Goal: Transaction & Acquisition: Purchase product/service

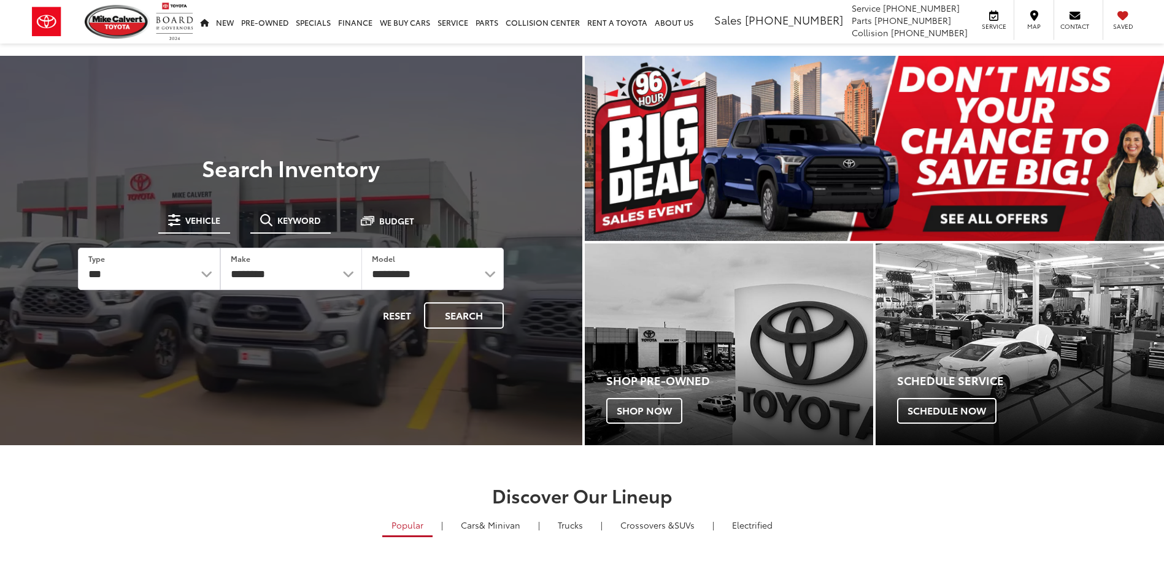
click at [297, 229] on button "Keyword" at bounding box center [290, 220] width 80 height 22
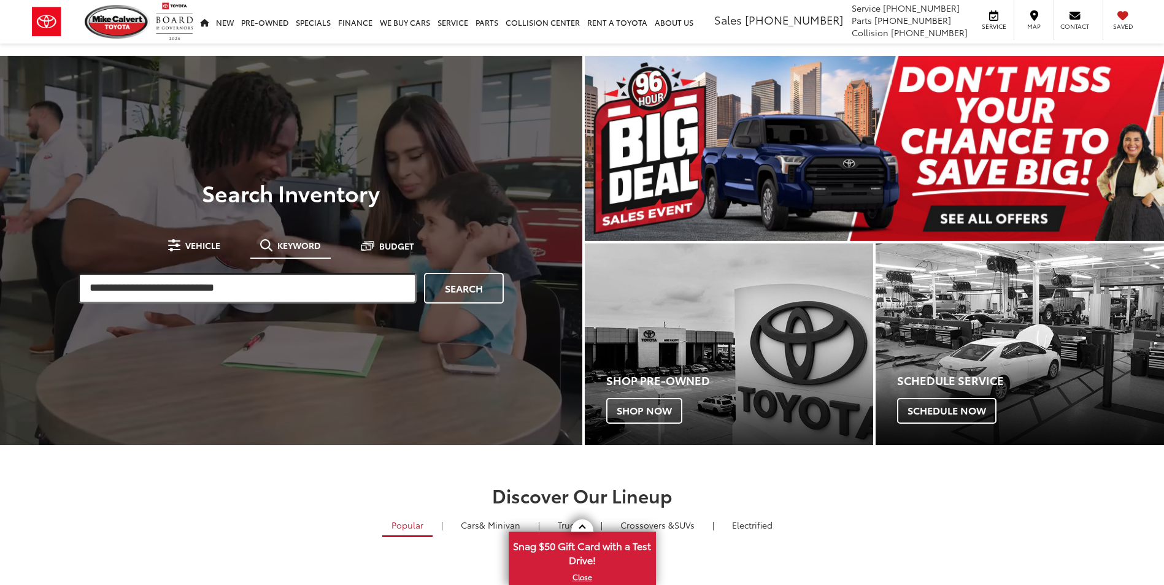
click at [264, 282] on input "search" at bounding box center [247, 288] width 339 height 31
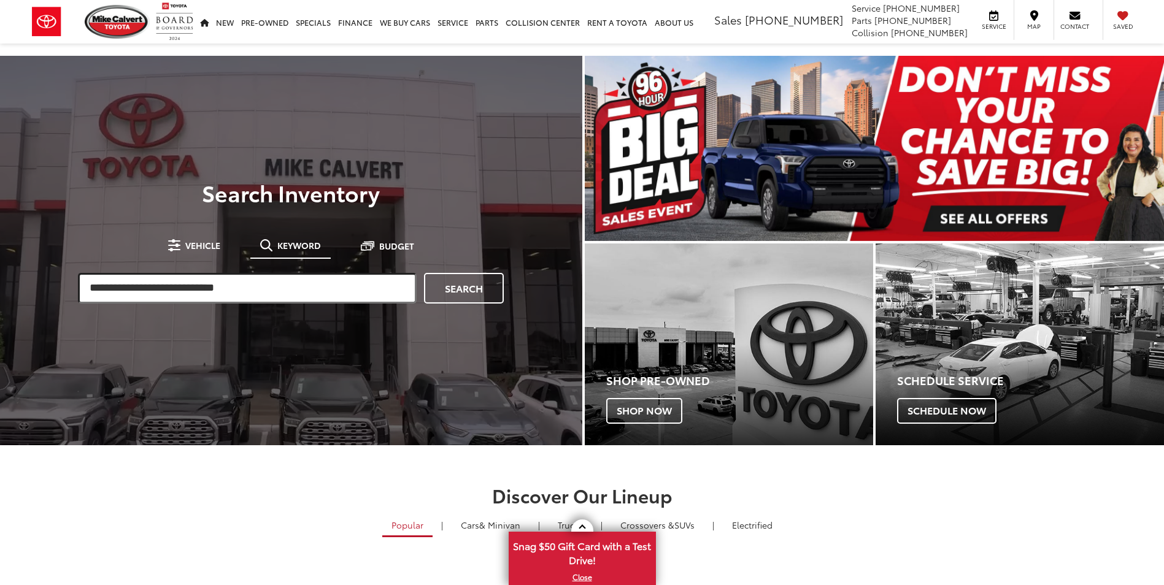
paste input "*******"
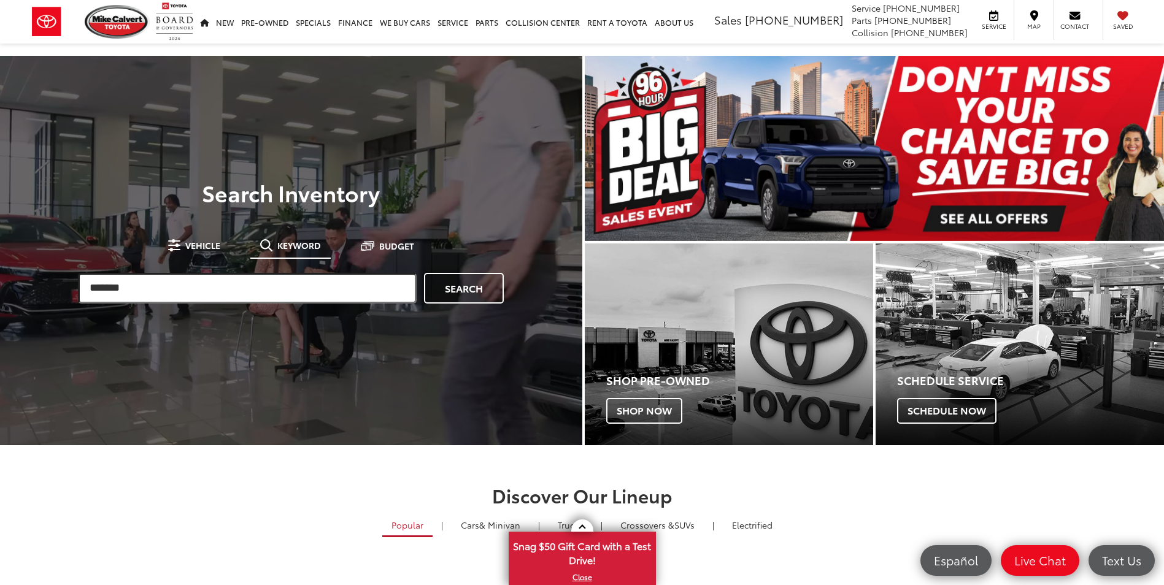
type input "*******"
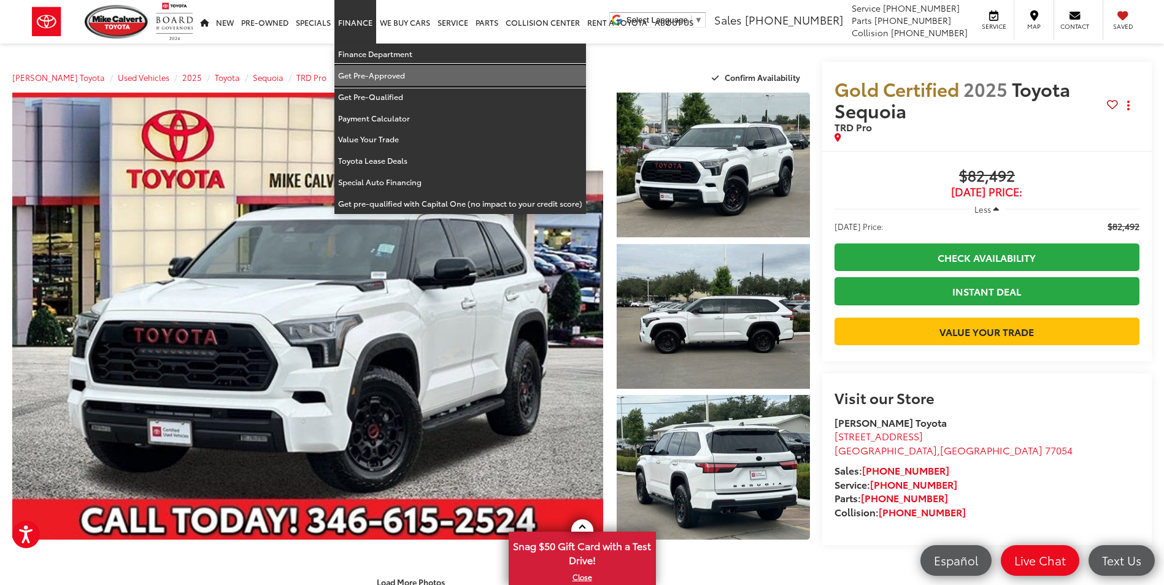
click at [379, 80] on link "Get Pre-Approved" at bounding box center [460, 75] width 252 height 21
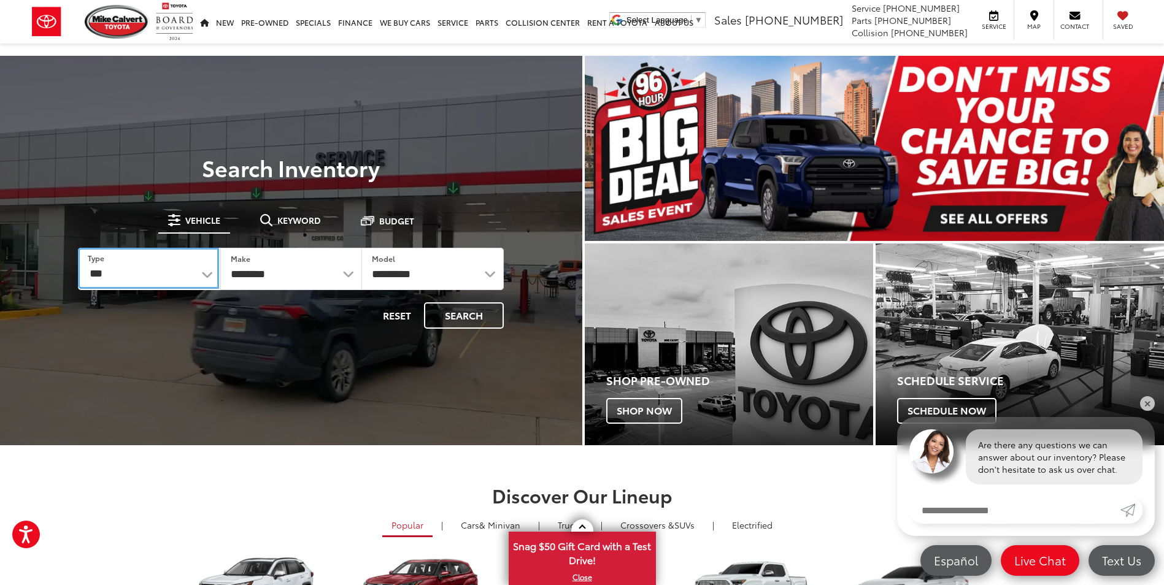
click at [185, 277] on select "*** *** **** *********" at bounding box center [148, 268] width 141 height 41
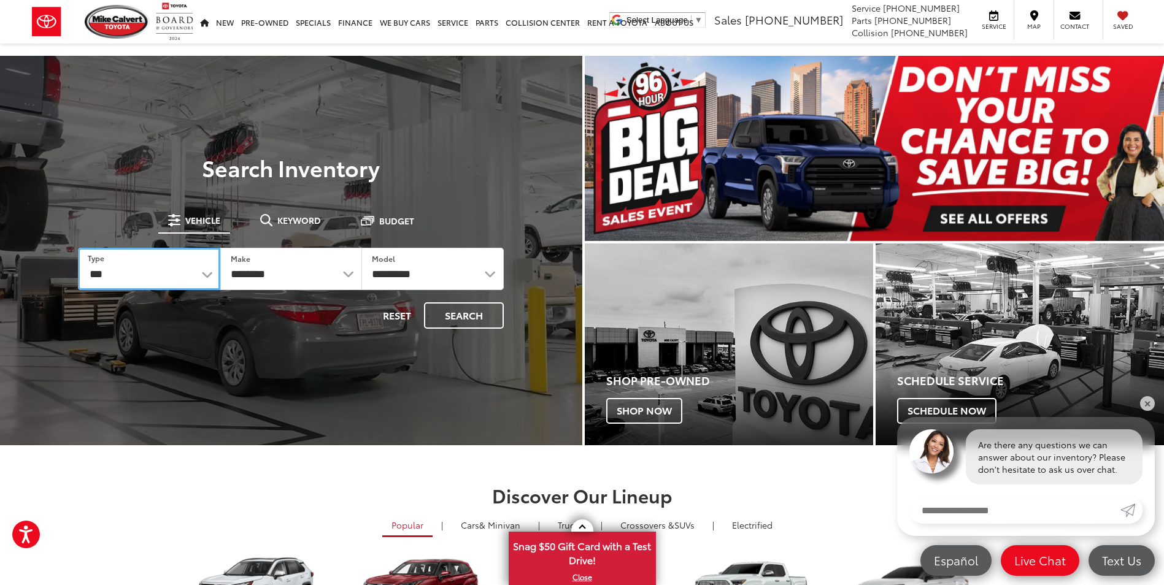
select select "******"
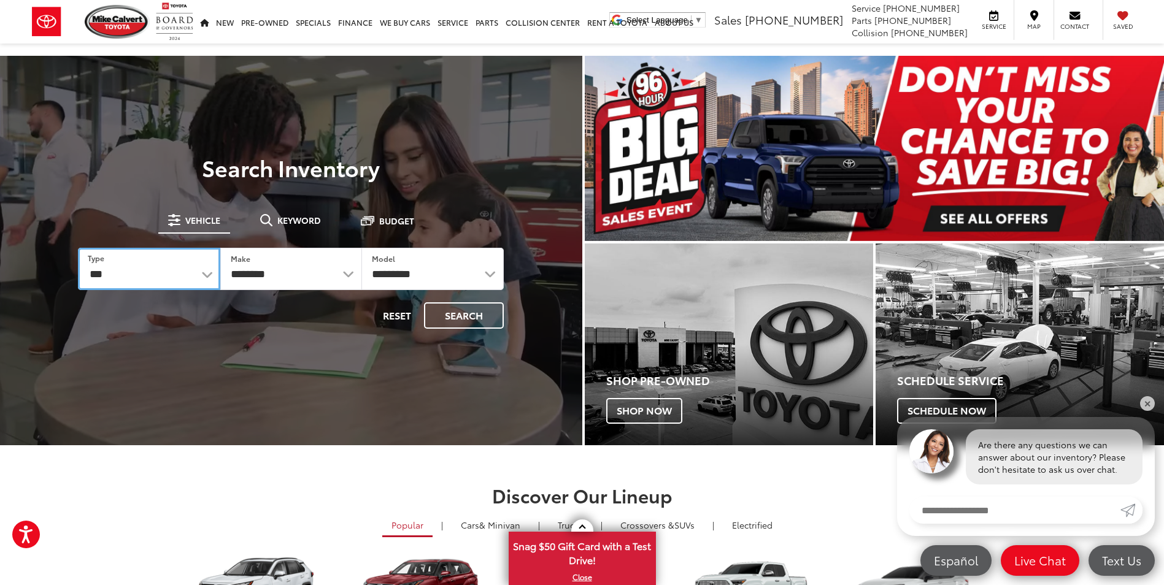
click at [78, 248] on select "*** *** **** *********" at bounding box center [149, 269] width 142 height 42
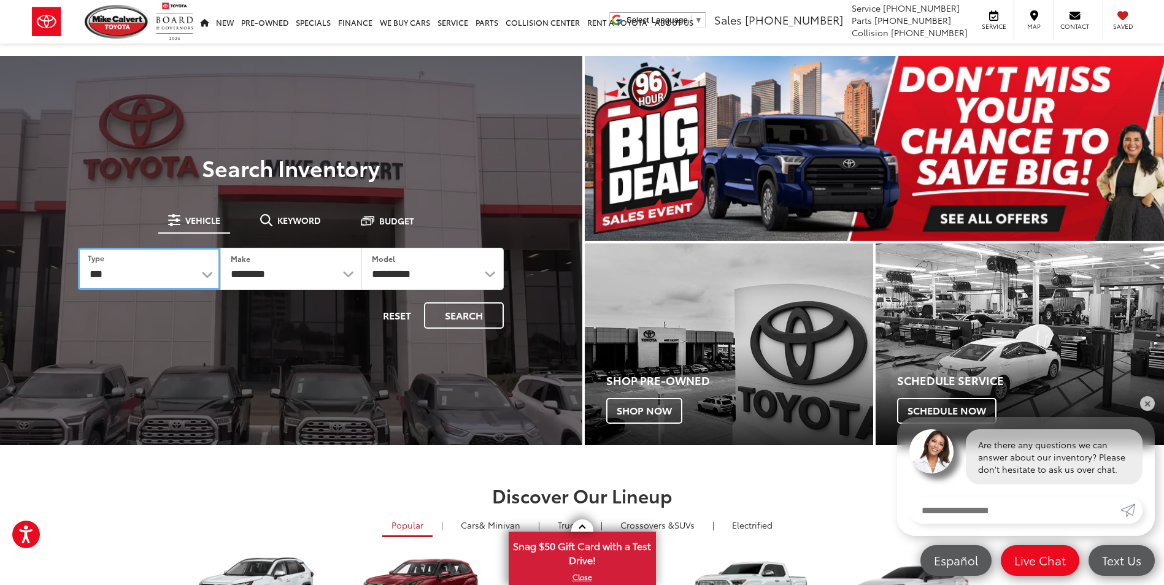
select select
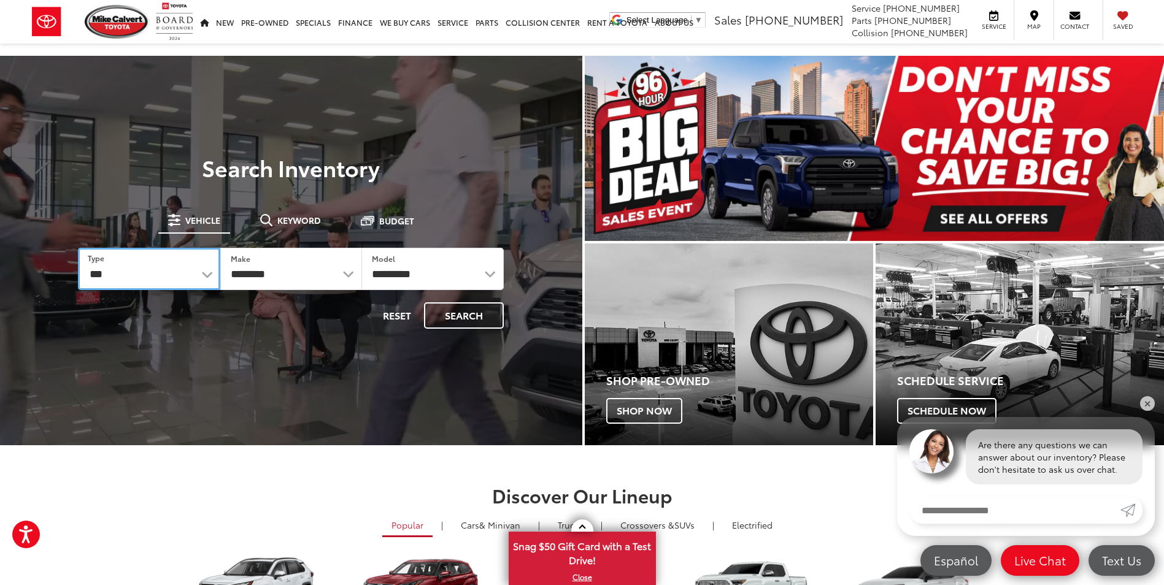
select select
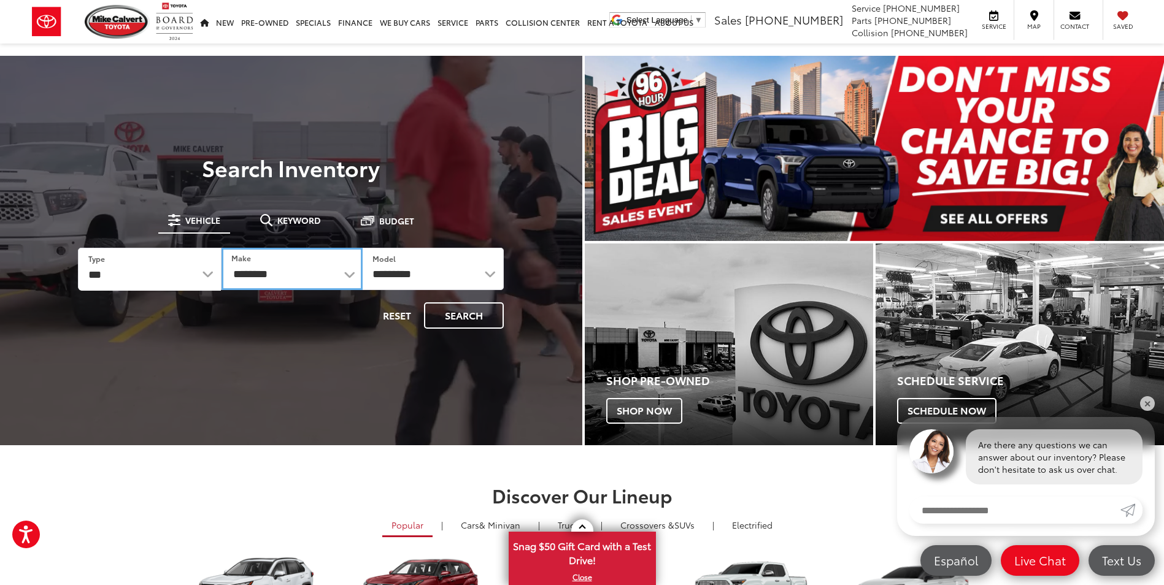
click at [330, 277] on select "**********" at bounding box center [292, 269] width 141 height 42
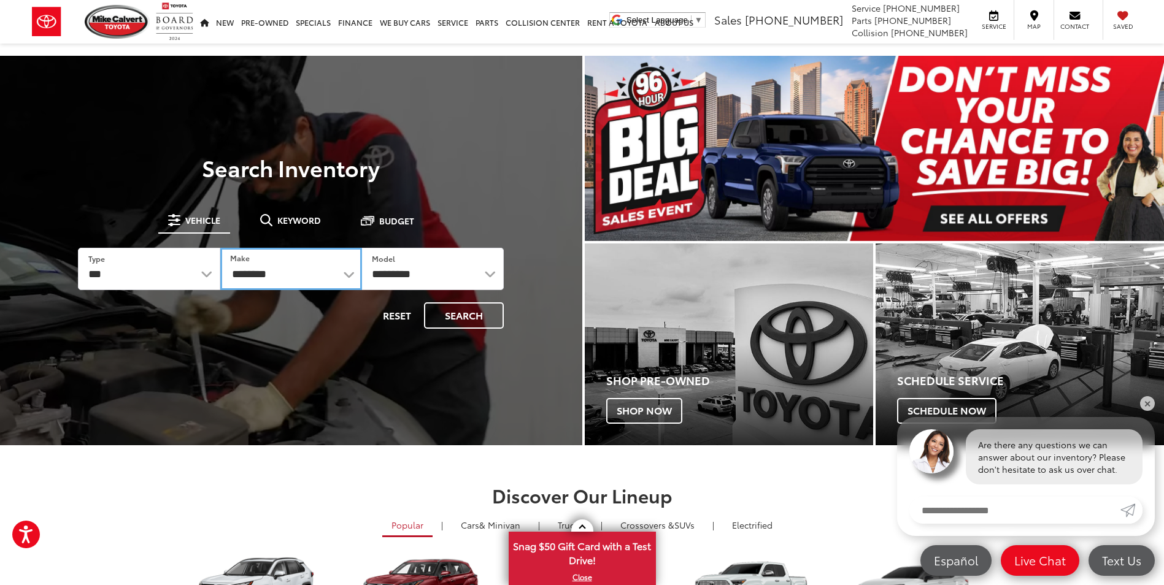
click at [330, 277] on select "**********" at bounding box center [291, 269] width 142 height 42
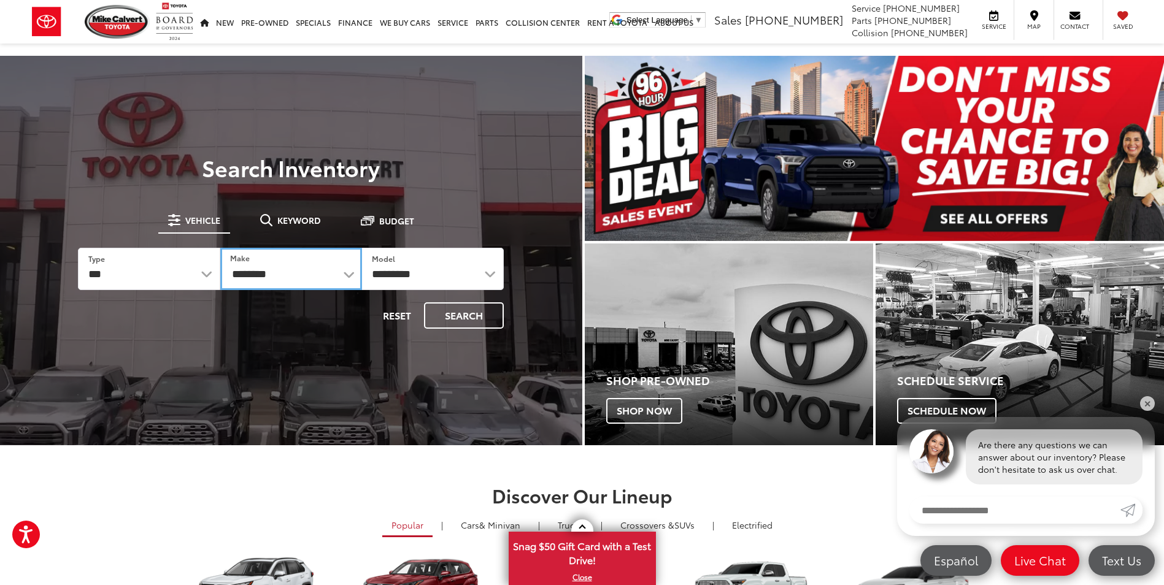
click at [330, 277] on select "**********" at bounding box center [291, 269] width 142 height 42
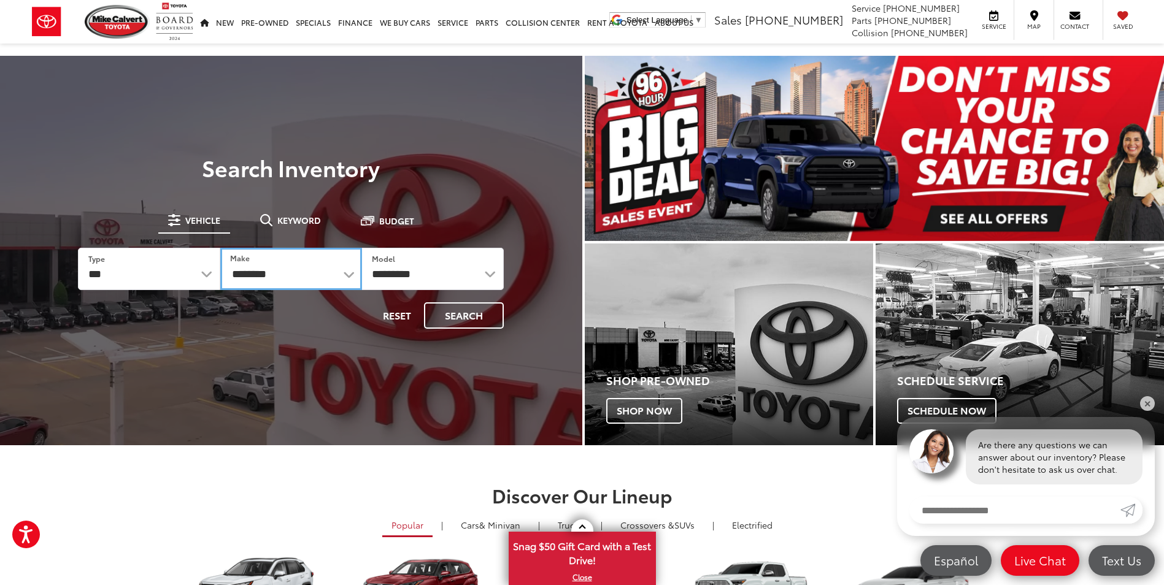
select select "******"
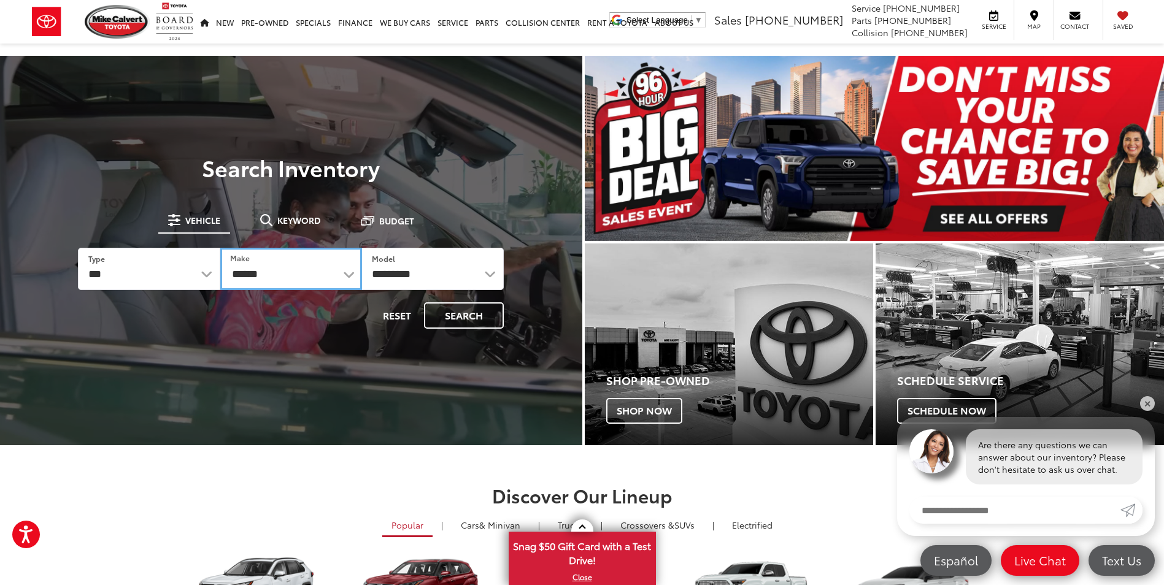
click at [220, 248] on select "**********" at bounding box center [291, 269] width 142 height 42
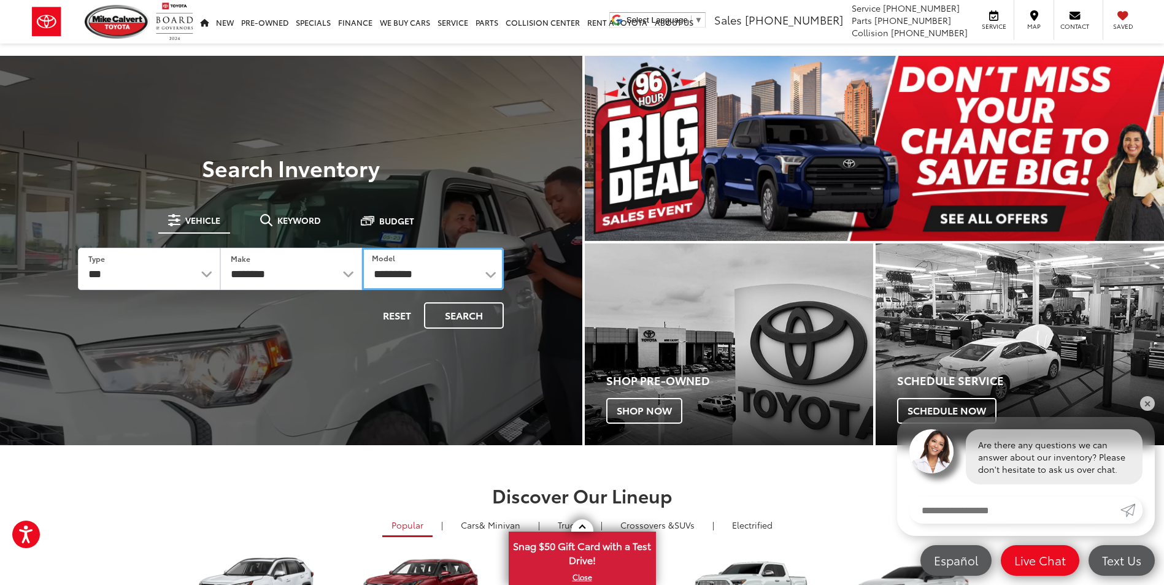
click at [438, 269] on select "**********" at bounding box center [433, 269] width 142 height 42
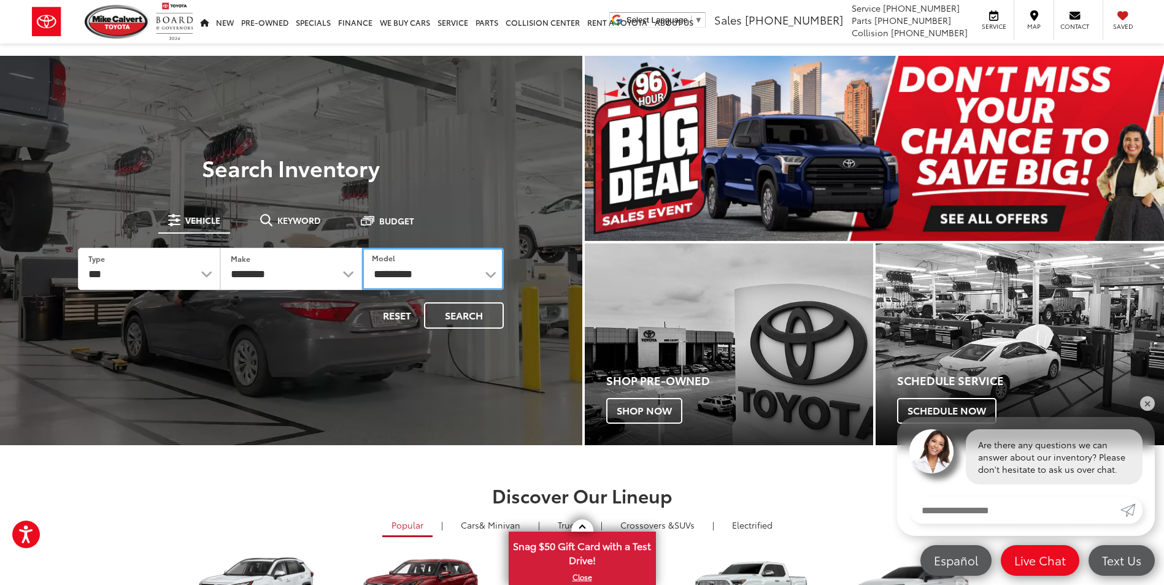
select select "******"
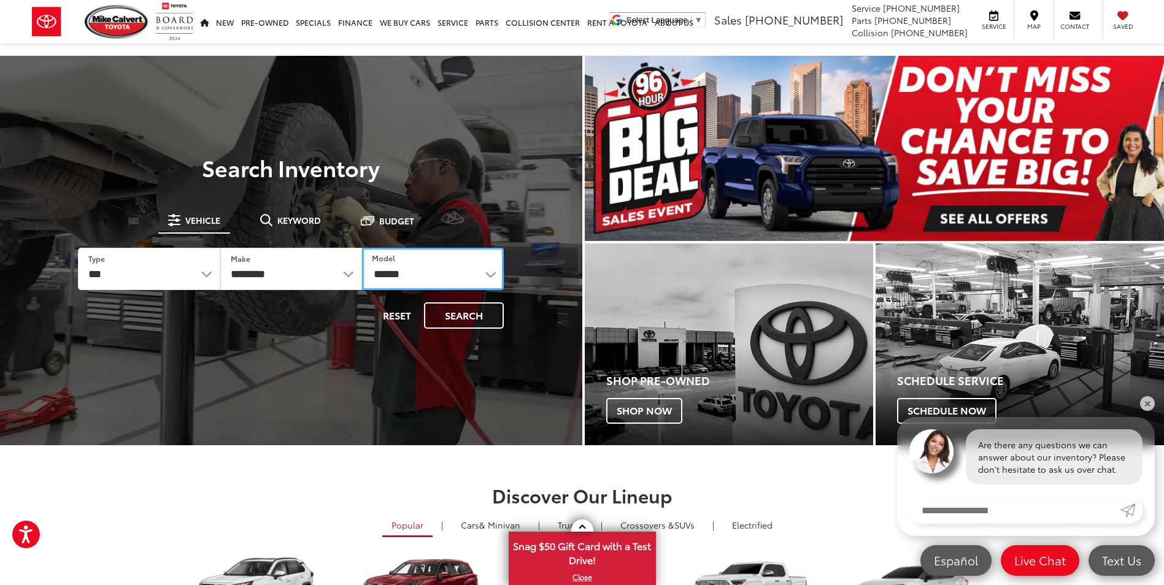
click at [362, 248] on select "**********" at bounding box center [433, 269] width 142 height 42
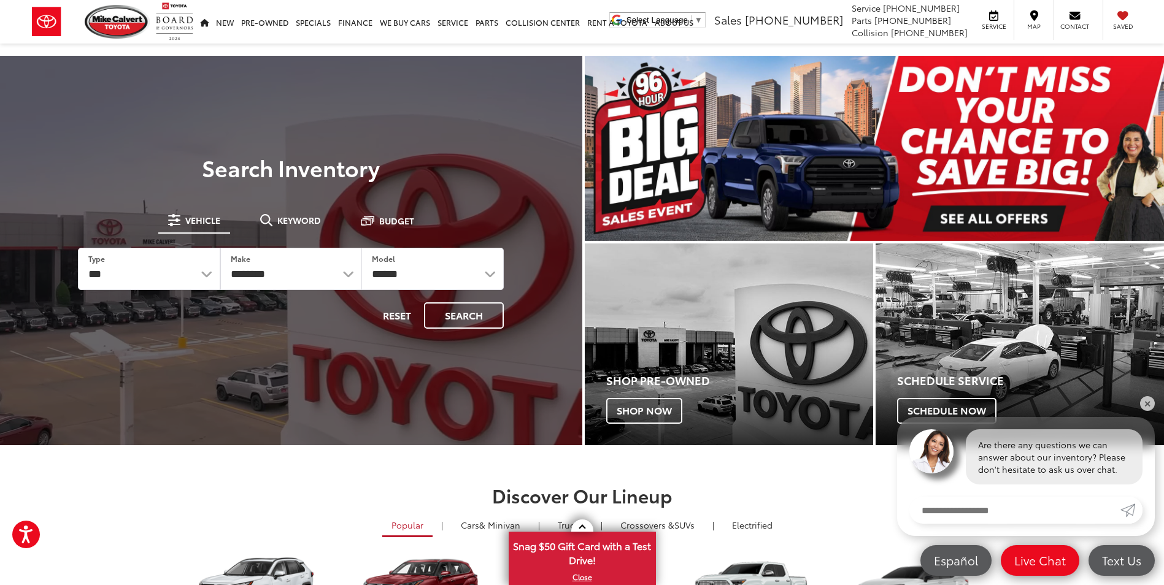
click at [399, 492] on h2 "Discover Our Lineup" at bounding box center [582, 495] width 865 height 20
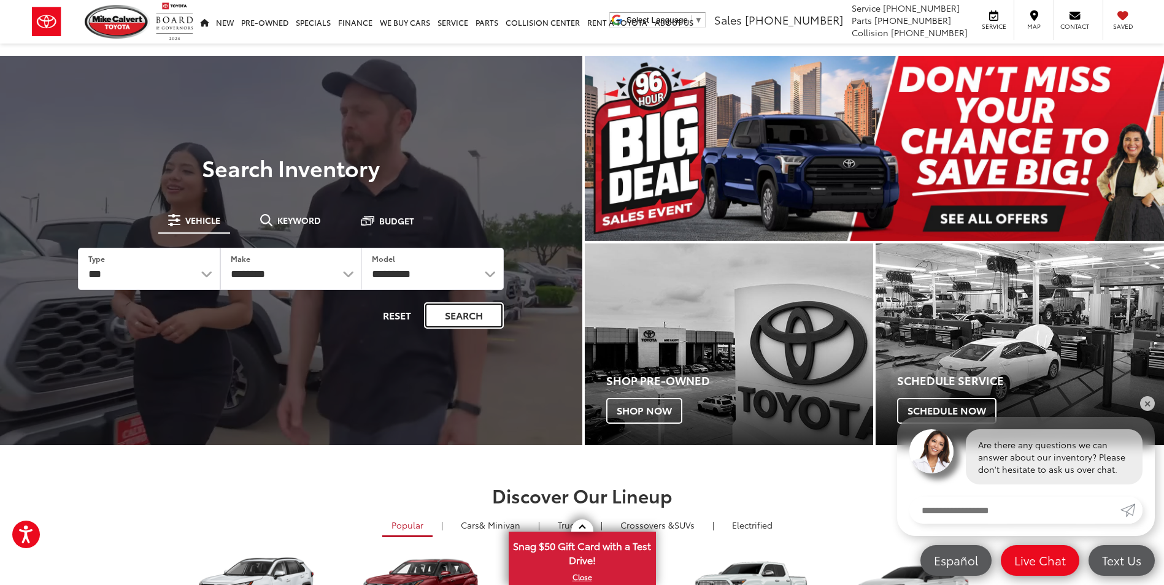
click at [471, 311] on button "Search" at bounding box center [464, 316] width 80 height 26
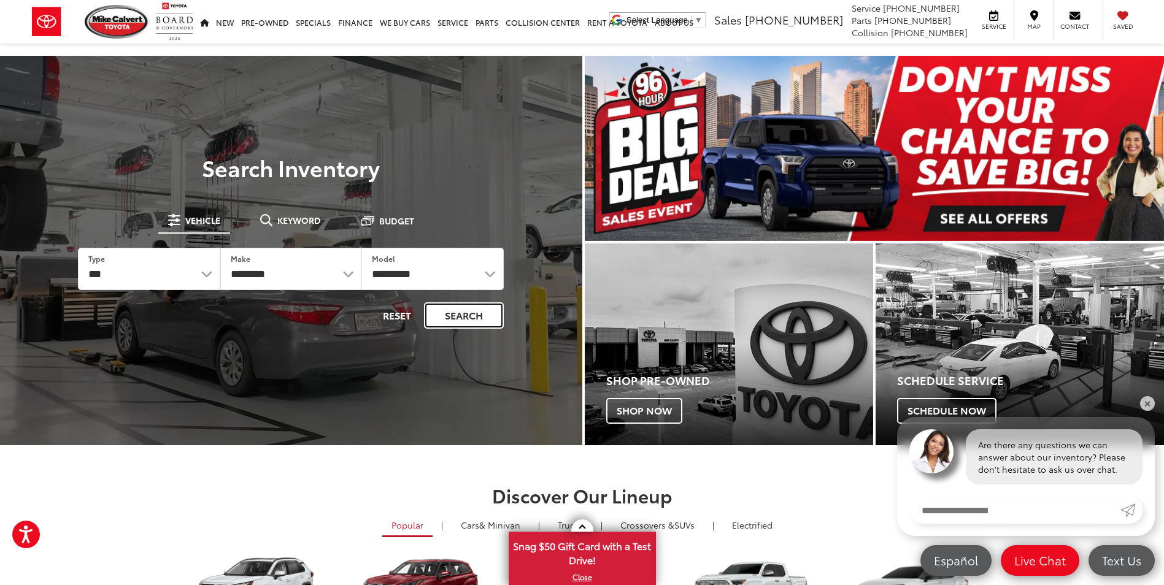
click at [471, 311] on button "Search" at bounding box center [464, 316] width 80 height 26
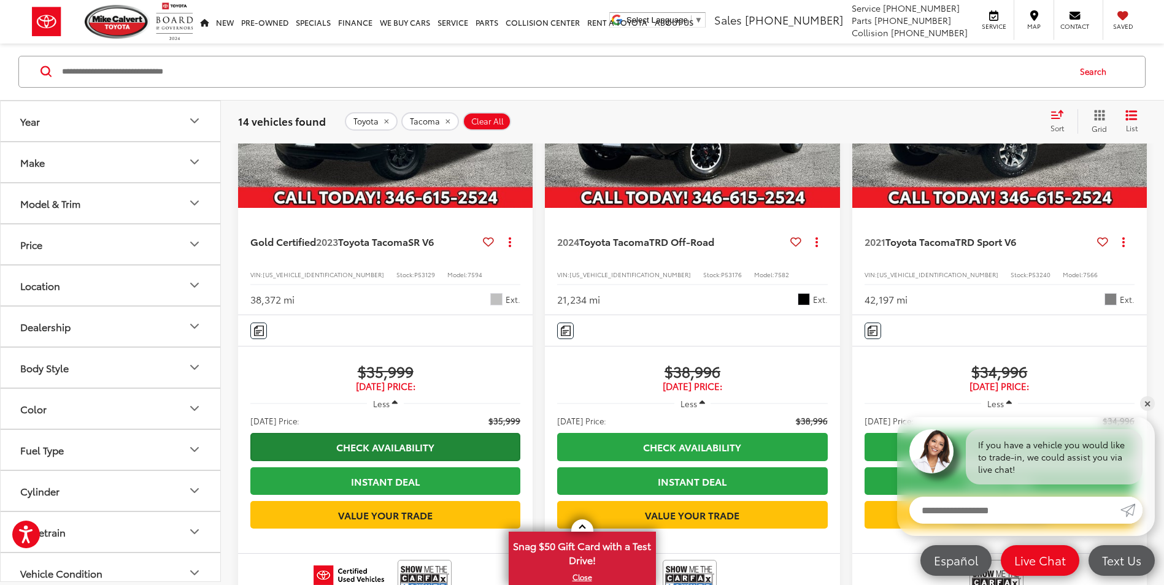
scroll to position [307, 0]
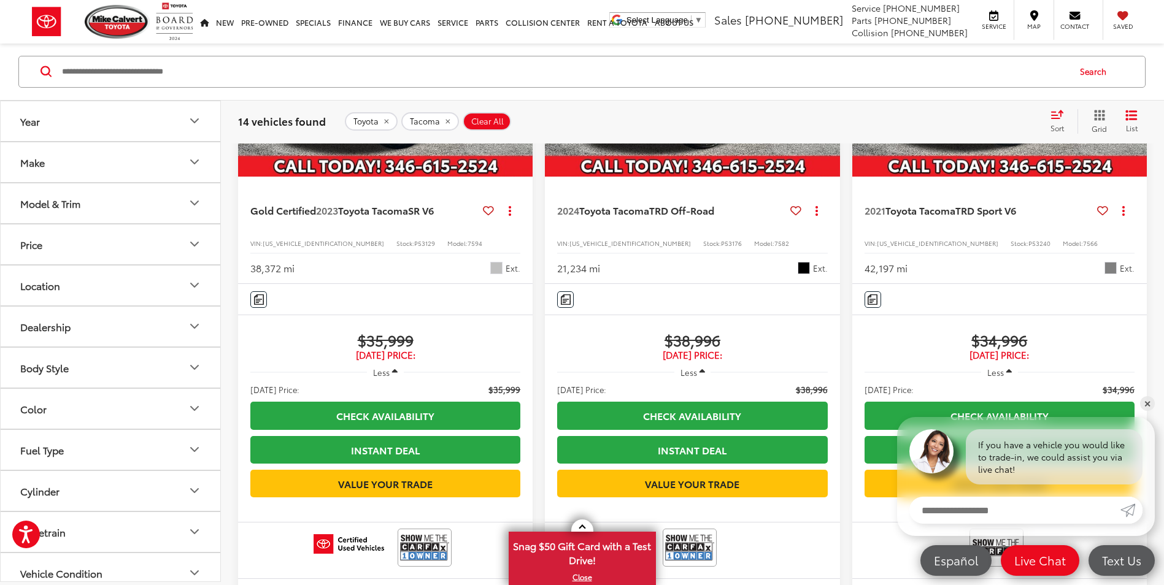
click at [1045, 118] on div "Sort" at bounding box center [1060, 121] width 33 height 25
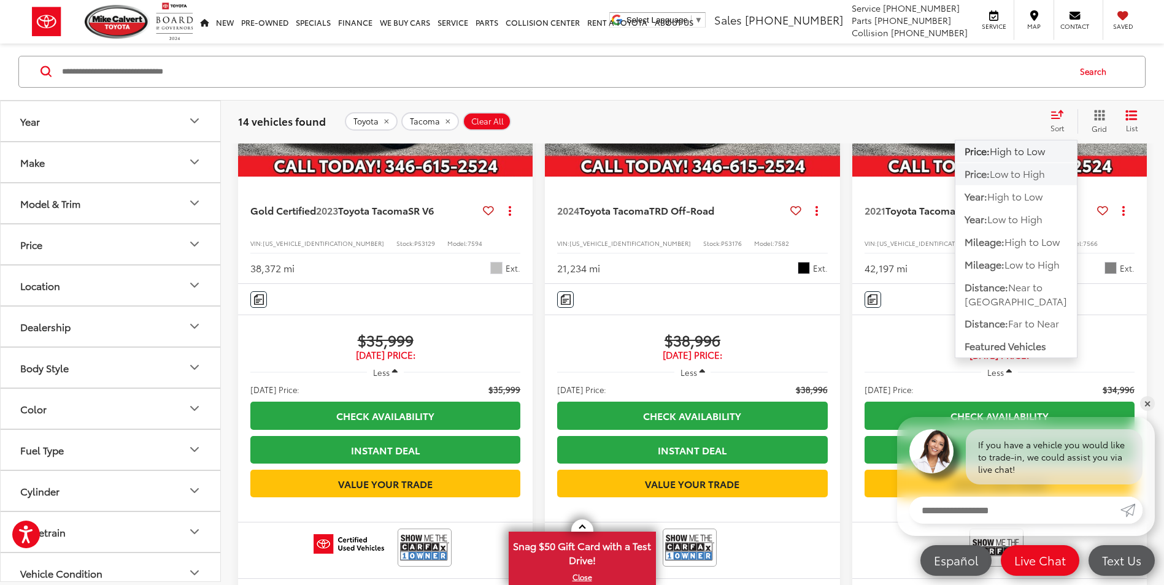
click at [1017, 175] on span "Low to High" at bounding box center [1017, 174] width 55 height 14
click at [1017, 175] on img "2021 Toyota Tacoma TRD Sport V6 0" at bounding box center [1000, 66] width 296 height 223
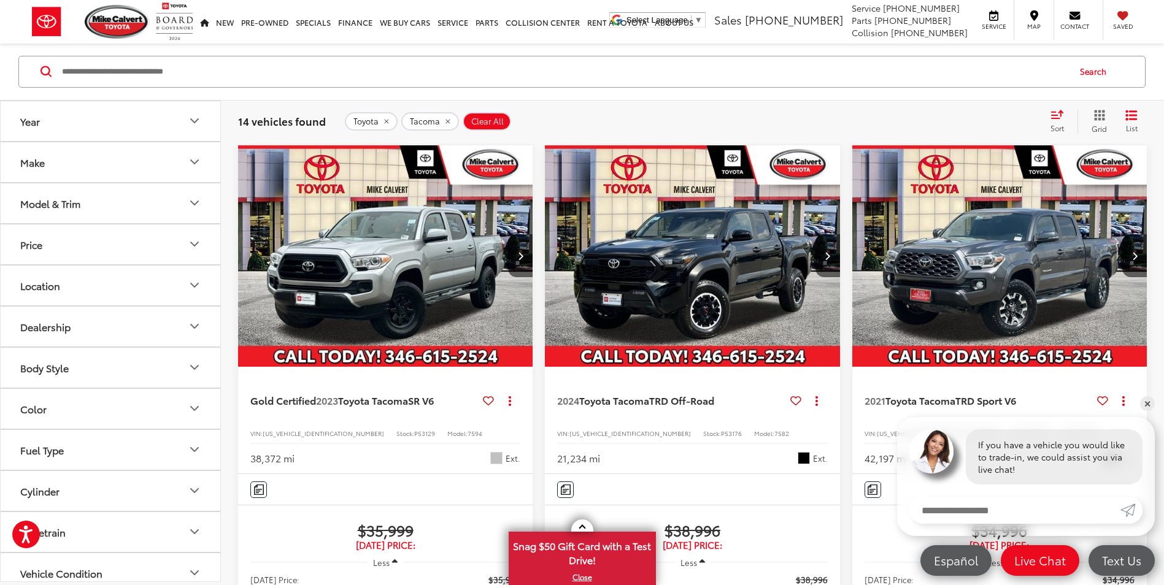
click at [1060, 121] on div "Sort" at bounding box center [1060, 121] width 33 height 25
click at [1053, 111] on icon "Select sort value" at bounding box center [1057, 114] width 13 height 9
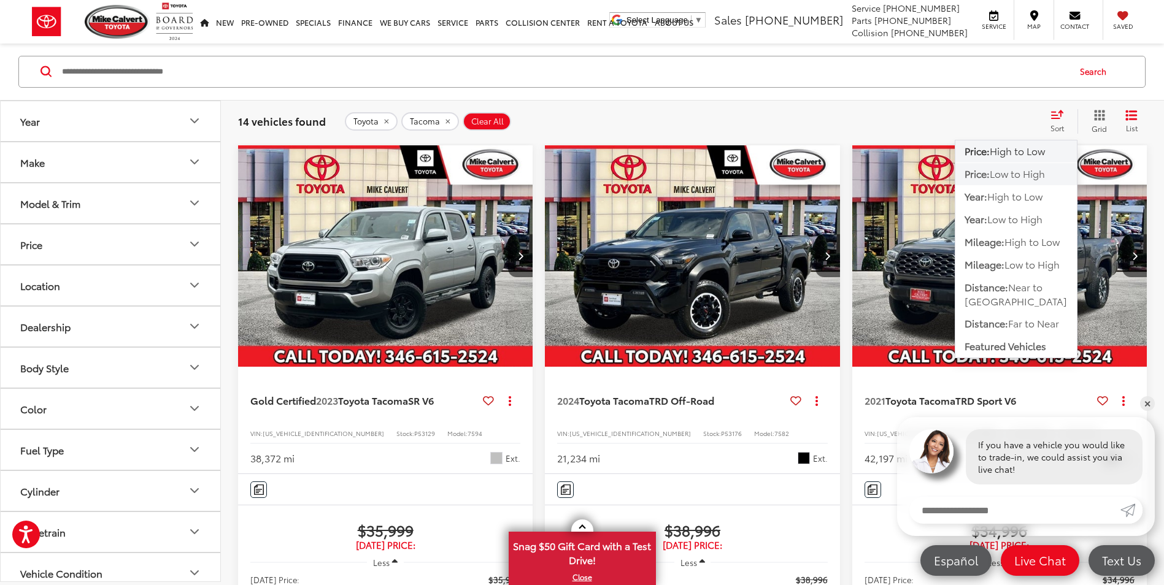
click at [1032, 175] on span "Low to High" at bounding box center [1017, 174] width 55 height 14
click at [1032, 175] on img "2021 Toyota Tacoma TRD Sport V6 0" at bounding box center [1000, 256] width 296 height 223
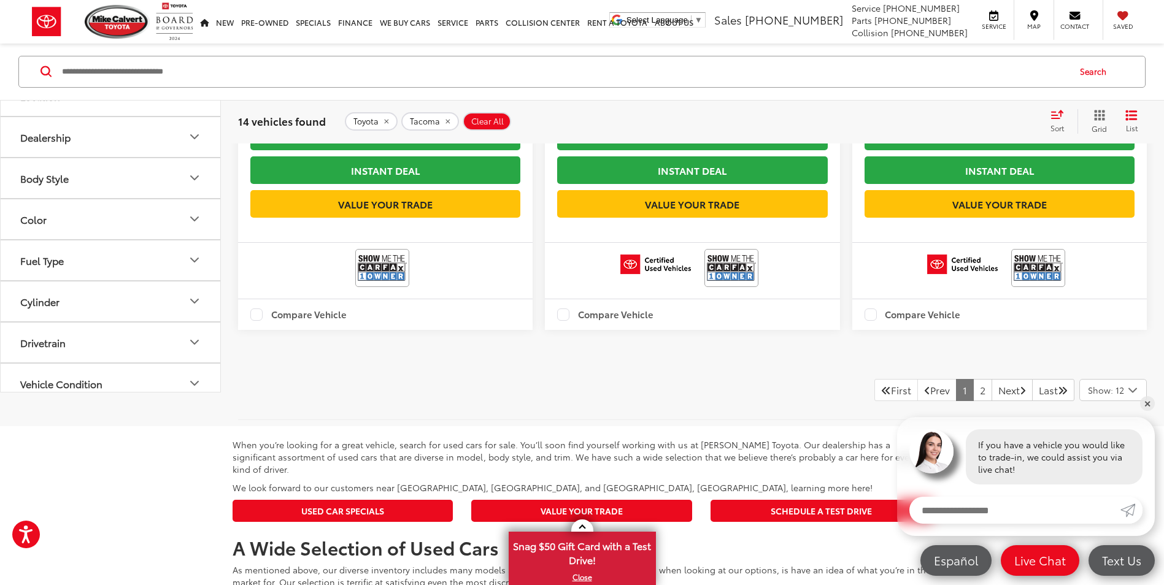
scroll to position [2632, 0]
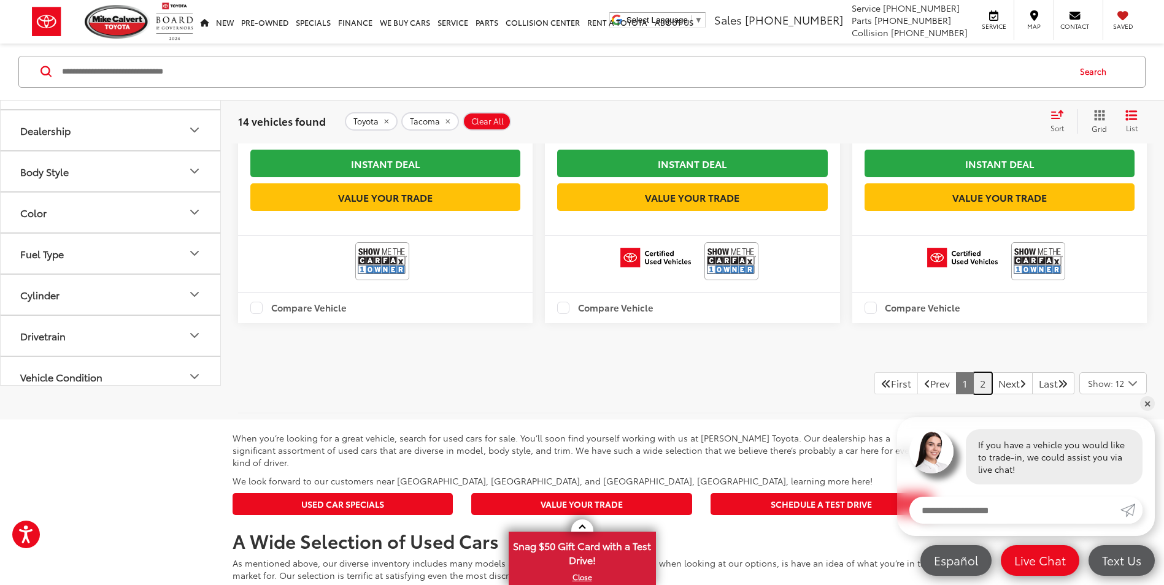
click at [973, 384] on link "2" at bounding box center [982, 383] width 19 height 22
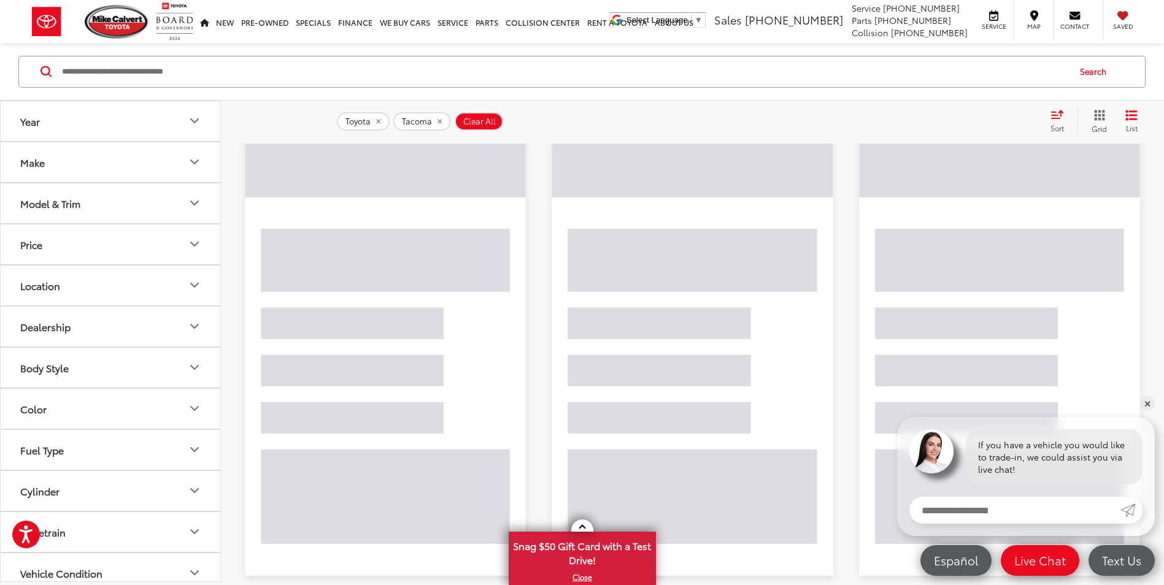
scroll to position [117, 0]
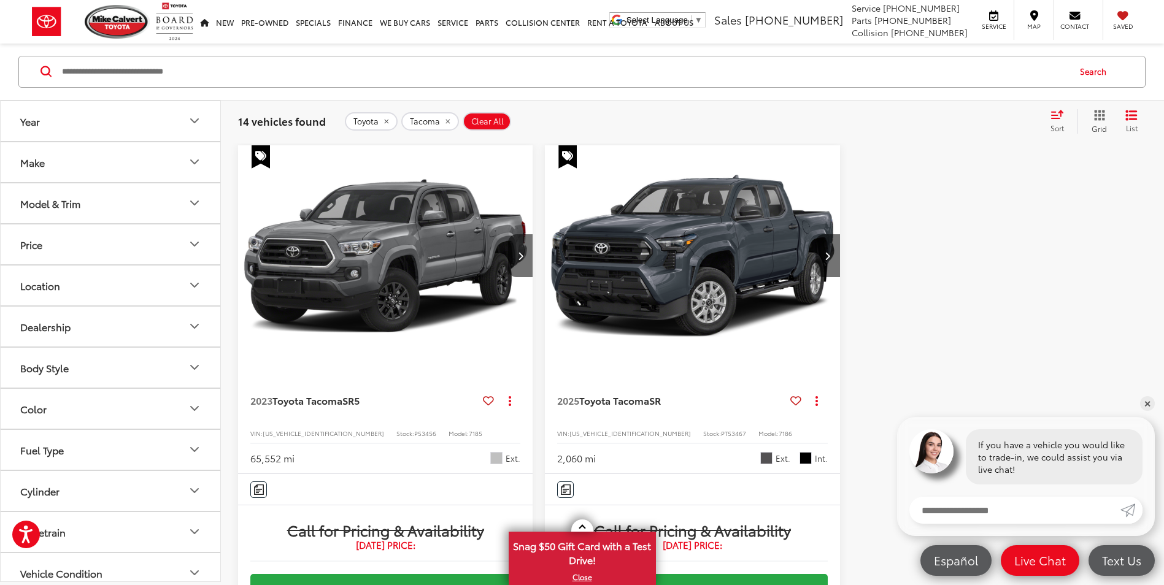
click at [1103, 113] on icon "Grid View" at bounding box center [1099, 115] width 11 height 11
click at [1132, 116] on icon "List View" at bounding box center [1132, 115] width 10 height 9
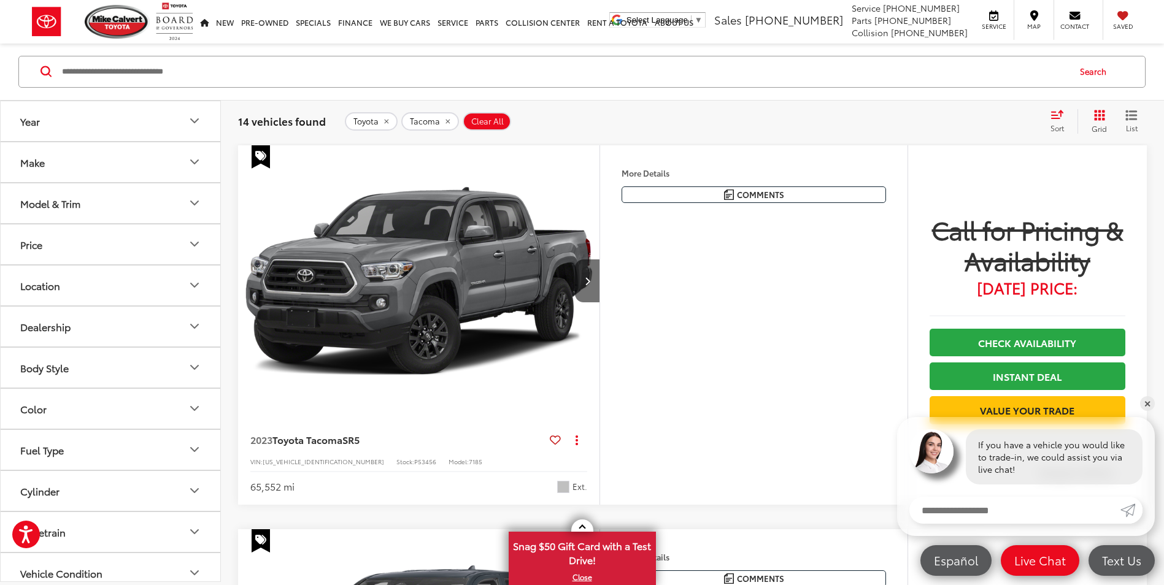
click at [1055, 123] on span "Sort" at bounding box center [1057, 128] width 13 height 10
click at [1054, 109] on div "14 vehicles found Toyota Tacoma Clear All + 0 test Sort Price: High to Low Pric…" at bounding box center [692, 121] width 943 height 44
click at [1057, 115] on icon "Select sort value" at bounding box center [1057, 114] width 11 height 7
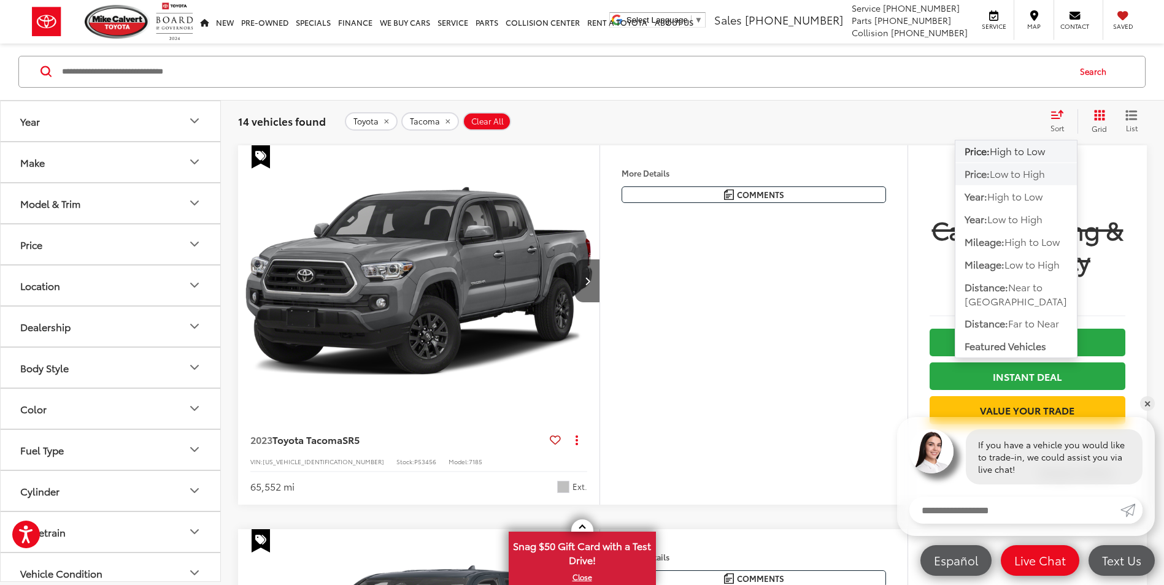
click at [1045, 169] on span "Low to High" at bounding box center [1017, 174] width 55 height 14
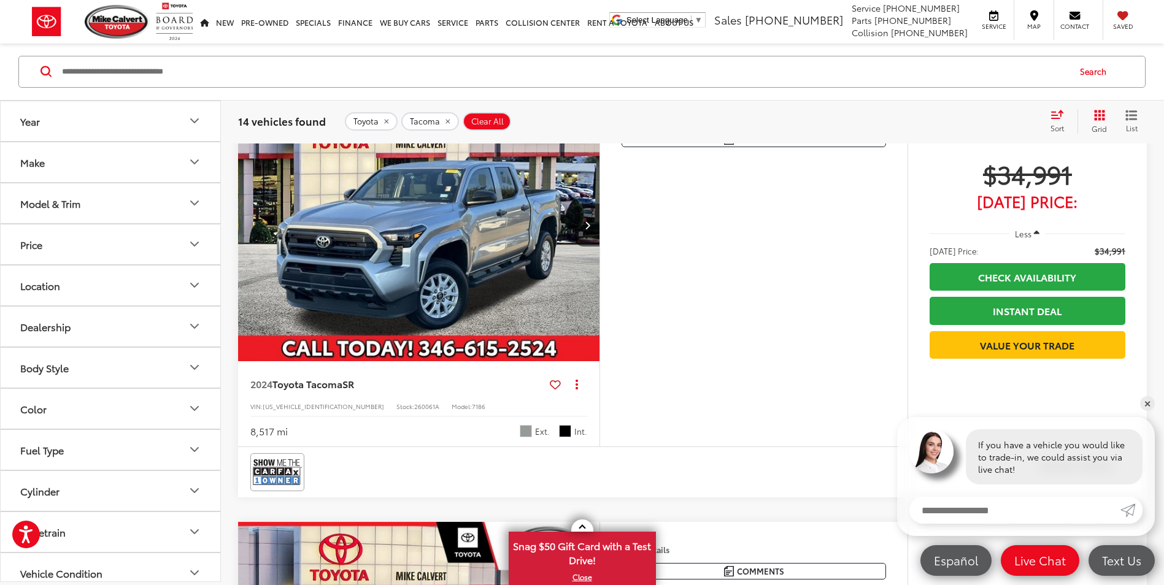
scroll to position [607, 0]
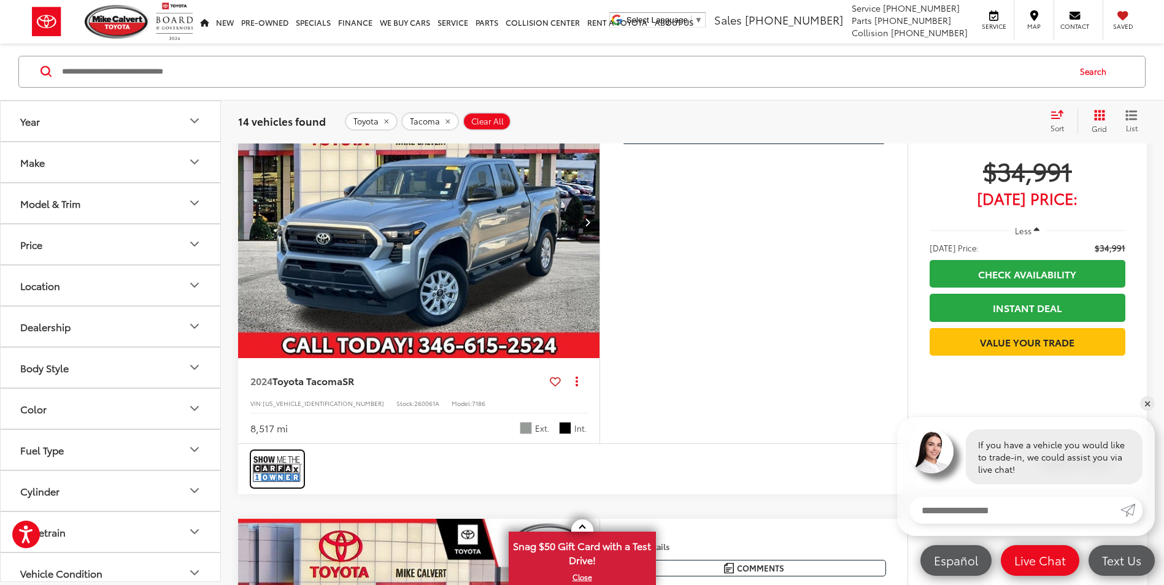
click at [280, 466] on img at bounding box center [277, 469] width 49 height 33
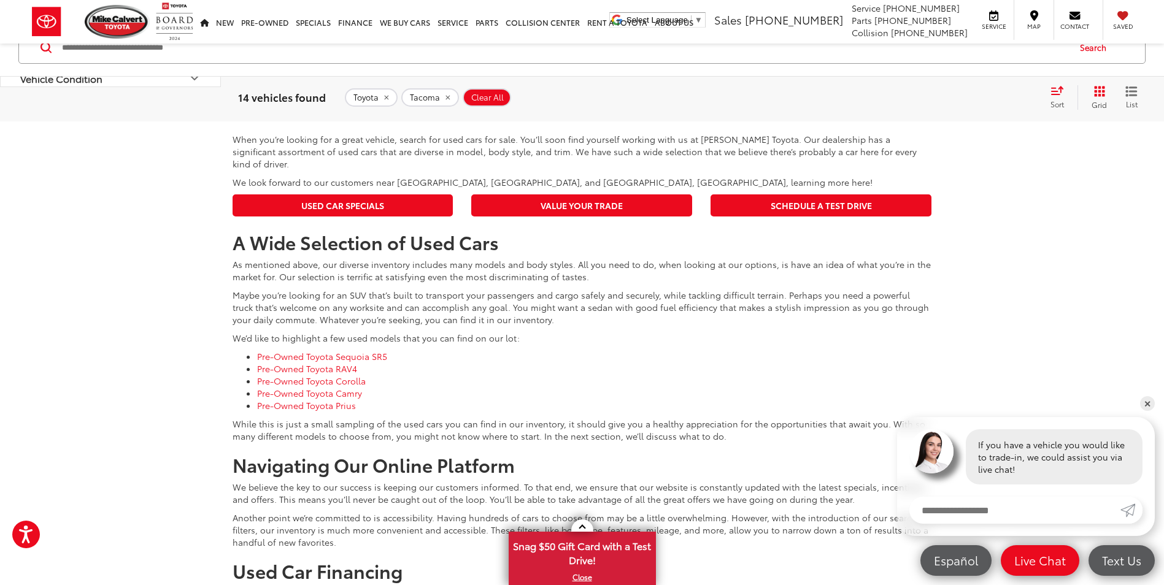
scroll to position [5763, 0]
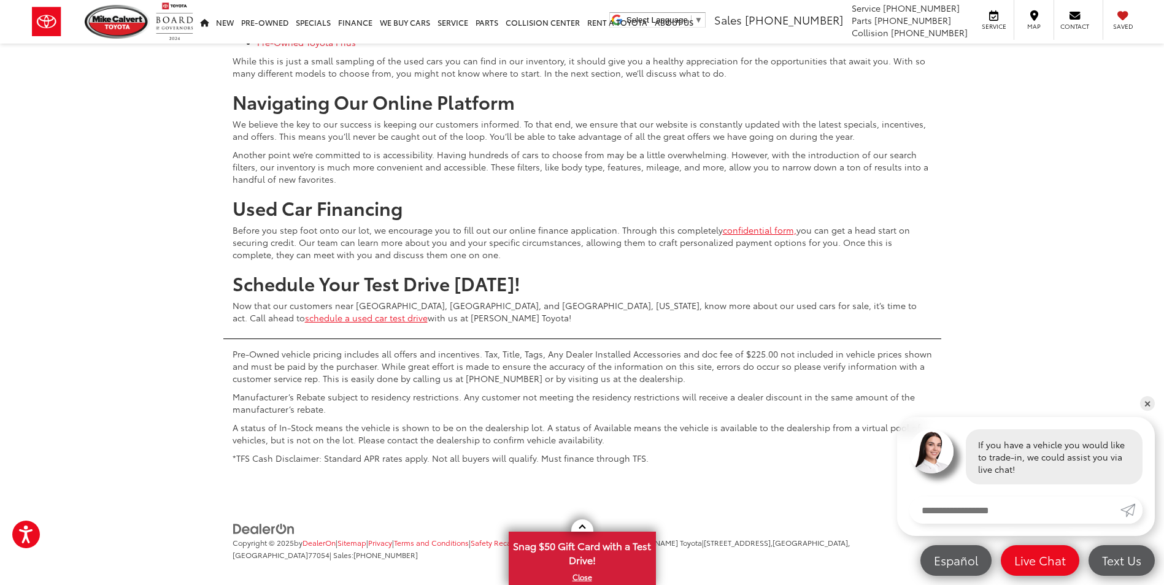
click at [714, 538] on span "[STREET_ADDRESS]," at bounding box center [738, 543] width 69 height 10
click at [330, 550] on span "77054" at bounding box center [318, 555] width 21 height 10
click at [418, 550] on span "| Sales: [PHONE_NUMBER]" at bounding box center [374, 555] width 88 height 10
click at [821, 538] on span "| [STREET_ADDRESS]" at bounding box center [541, 549] width 617 height 23
click at [819, 538] on span "[GEOGRAPHIC_DATA]," at bounding box center [811, 543] width 77 height 10
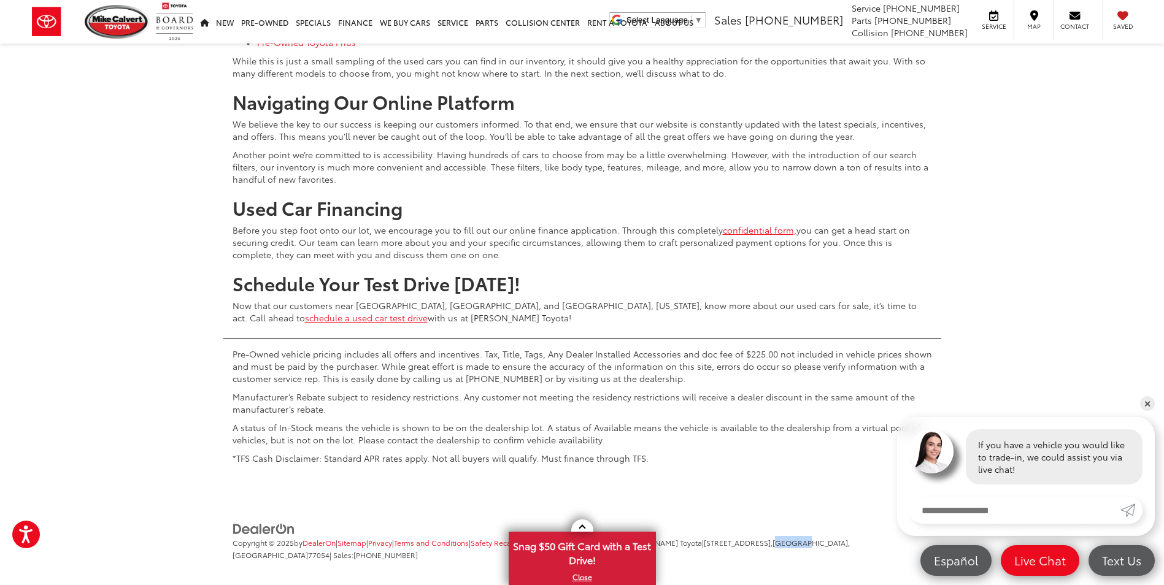
click at [819, 538] on span "[GEOGRAPHIC_DATA]," at bounding box center [811, 543] width 77 height 10
drag, startPoint x: 819, startPoint y: 534, endPoint x: 801, endPoint y: 533, distance: 17.8
click at [773, 538] on span "[STREET_ADDRESS]," at bounding box center [738, 543] width 69 height 10
drag, startPoint x: 861, startPoint y: 531, endPoint x: 854, endPoint y: 533, distance: 6.9
click at [330, 550] on span "77054" at bounding box center [318, 555] width 21 height 10
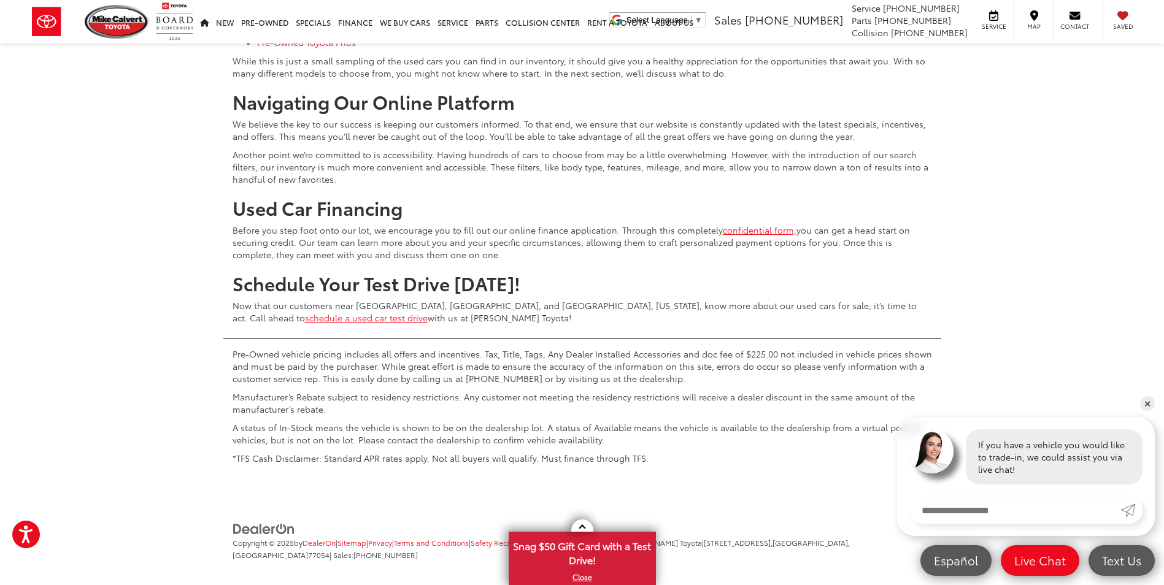
click at [712, 538] on span "[STREET_ADDRESS]," at bounding box center [738, 543] width 69 height 10
click at [714, 538] on span "[STREET_ADDRESS]," at bounding box center [738, 543] width 69 height 10
click at [725, 538] on span "[STREET_ADDRESS]," at bounding box center [738, 543] width 69 height 10
drag, startPoint x: 725, startPoint y: 535, endPoint x: 862, endPoint y: 536, distance: 136.8
click at [850, 538] on span "| [PERSON_NAME] Toyota | [STREET_ADDRESS] | Sales: [PHONE_NUMBER]" at bounding box center [541, 549] width 617 height 23
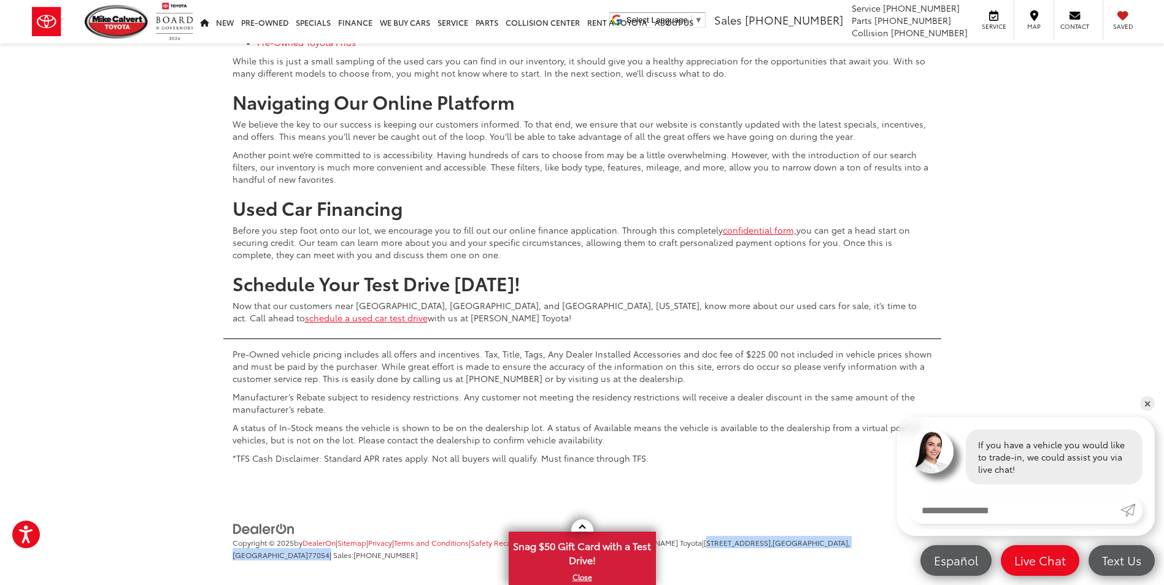
click at [418, 550] on span "| Sales: [PHONE_NUMBER]" at bounding box center [374, 555] width 88 height 10
click at [330, 550] on span "77054" at bounding box center [318, 555] width 21 height 10
click at [308, 550] on span "[GEOGRAPHIC_DATA]" at bounding box center [270, 555] width 75 height 10
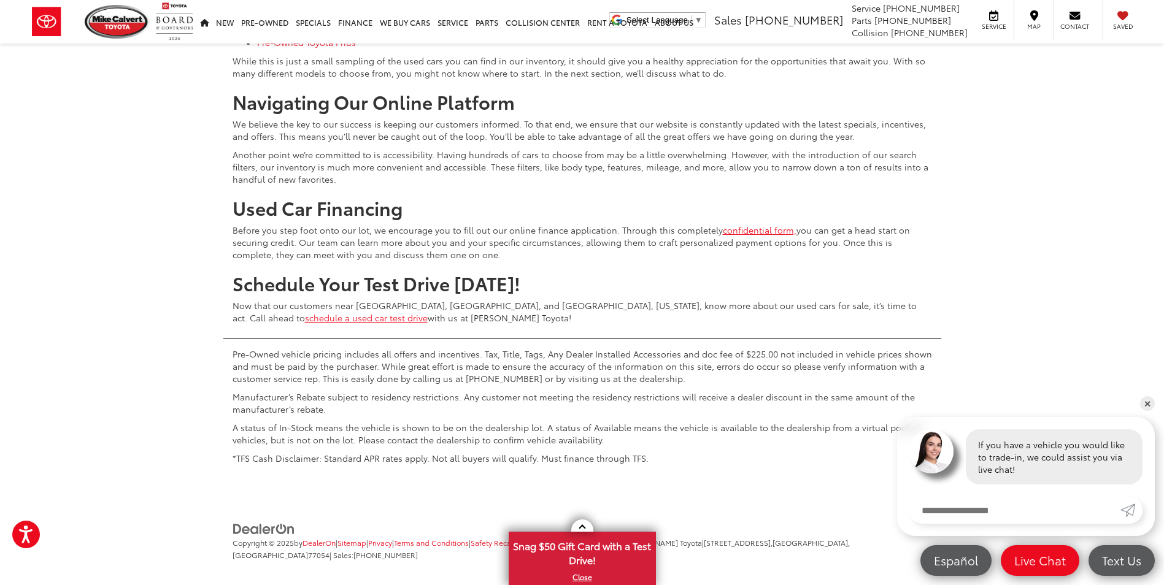
click at [715, 538] on span "[STREET_ADDRESS]," at bounding box center [738, 543] width 69 height 10
click at [738, 538] on span "[STREET_ADDRESS]," at bounding box center [738, 543] width 69 height 10
click at [714, 538] on span "[STREET_ADDRESS]," at bounding box center [738, 543] width 69 height 10
click at [755, 538] on span "[STREET_ADDRESS]," at bounding box center [738, 543] width 69 height 10
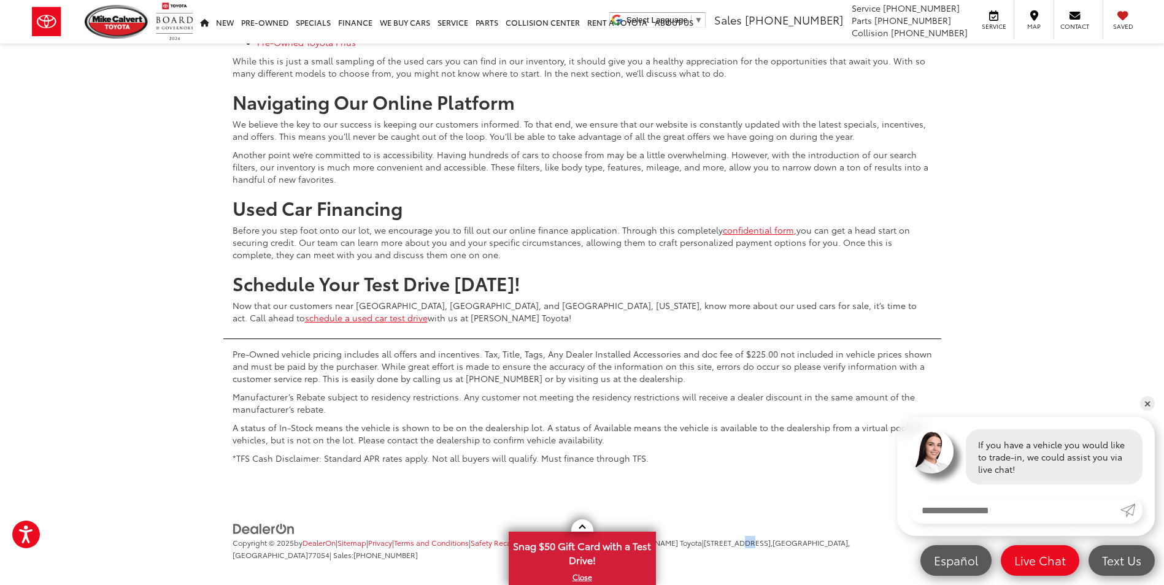
click at [758, 538] on span "[STREET_ADDRESS]," at bounding box center [738, 543] width 69 height 10
drag, startPoint x: 758, startPoint y: 533, endPoint x: 717, endPoint y: 535, distance: 40.6
click at [717, 538] on span "[STREET_ADDRESS]," at bounding box center [738, 543] width 69 height 10
click at [712, 538] on span "[STREET_ADDRESS]," at bounding box center [738, 543] width 69 height 10
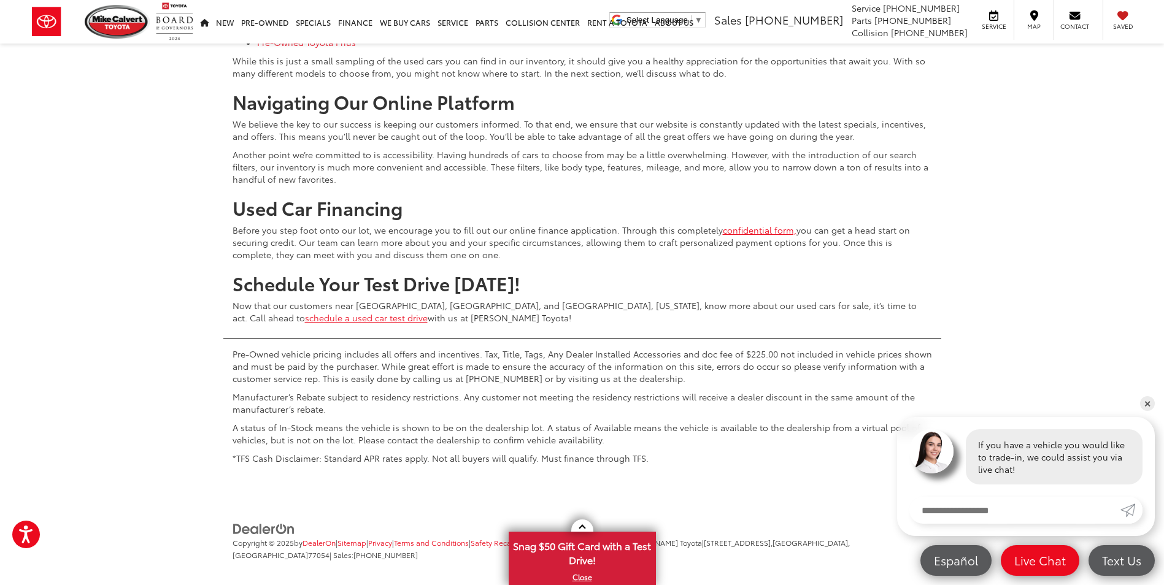
click at [712, 538] on span "[STREET_ADDRESS]," at bounding box center [738, 543] width 69 height 10
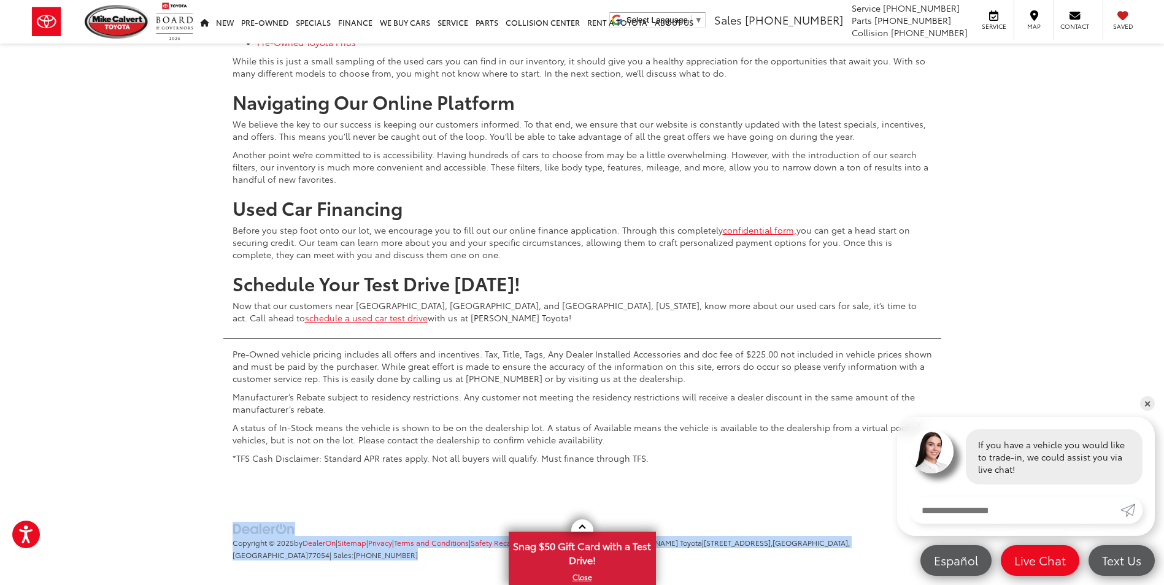
click at [712, 538] on span "[STREET_ADDRESS]," at bounding box center [738, 543] width 69 height 10
drag, startPoint x: 712, startPoint y: 531, endPoint x: 717, endPoint y: 542, distance: 11.9
click at [715, 538] on span "[STREET_ADDRESS]," at bounding box center [738, 543] width 69 height 10
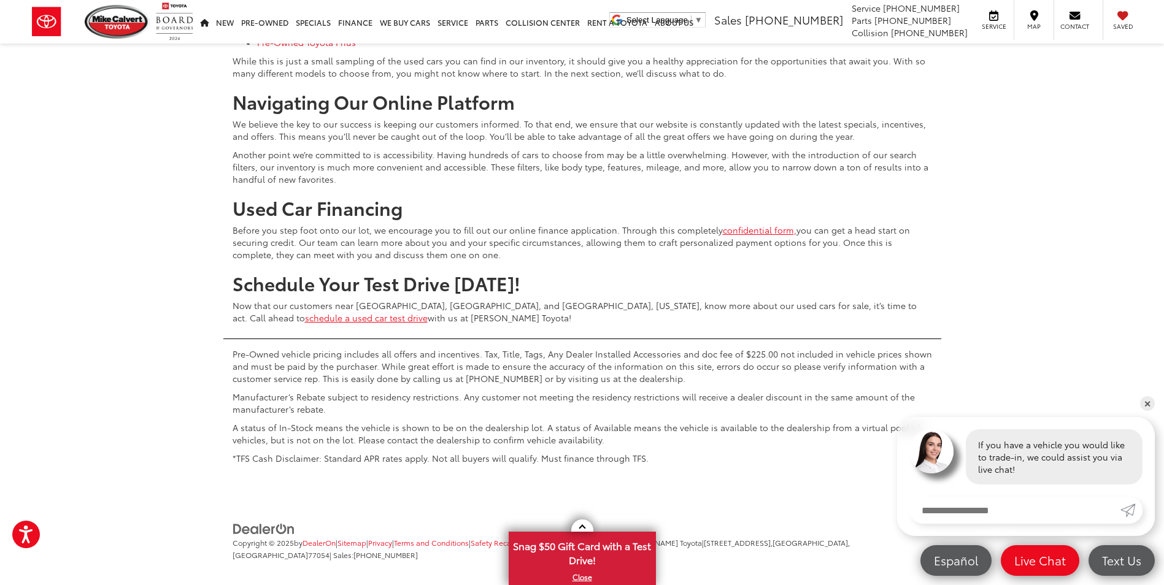
click at [715, 538] on span "[STREET_ADDRESS]," at bounding box center [738, 543] width 69 height 10
drag, startPoint x: 715, startPoint y: 533, endPoint x: 731, endPoint y: 534, distance: 16.0
click at [730, 538] on span "[STREET_ADDRESS]," at bounding box center [738, 543] width 69 height 10
click at [732, 538] on span "[STREET_ADDRESS]," at bounding box center [738, 543] width 69 height 10
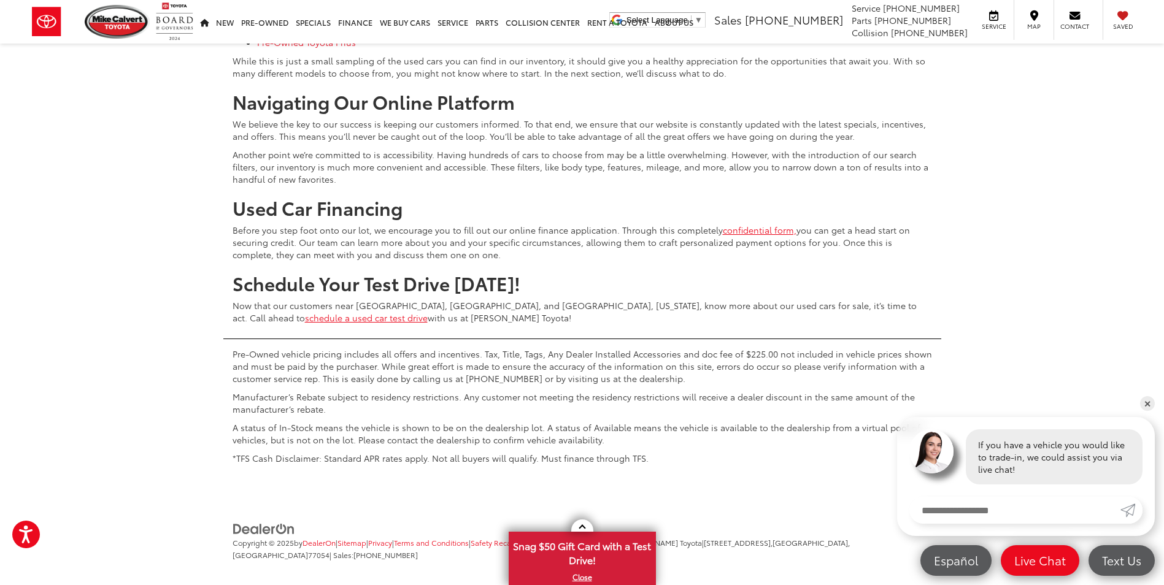
click at [712, 538] on span "[STREET_ADDRESS]," at bounding box center [738, 543] width 69 height 10
click at [721, 538] on span "[STREET_ADDRESS]," at bounding box center [738, 543] width 69 height 10
click at [717, 538] on span "[STREET_ADDRESS]," at bounding box center [738, 543] width 69 height 10
click at [715, 538] on span "[STREET_ADDRESS]," at bounding box center [738, 543] width 69 height 10
click at [758, 538] on span "[STREET_ADDRESS]," at bounding box center [738, 543] width 69 height 10
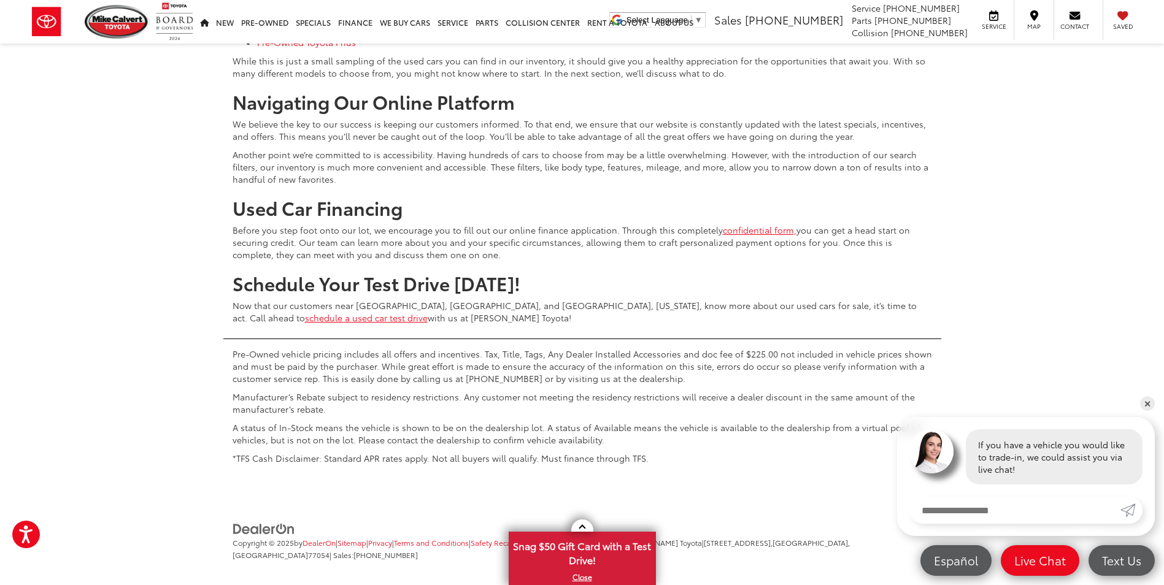
click at [718, 538] on span "[STREET_ADDRESS]," at bounding box center [738, 543] width 69 height 10
click at [777, 536] on li "Copyright © 2025 by DealerOn | Sitemap | Privacy | Terms and Conditions | Safet…" at bounding box center [580, 548] width 703 height 25
click at [716, 538] on span "[STREET_ADDRESS]," at bounding box center [738, 543] width 69 height 10
click at [719, 538] on span "[STREET_ADDRESS]," at bounding box center [738, 543] width 69 height 10
click at [746, 538] on span "[STREET_ADDRESS]," at bounding box center [738, 543] width 69 height 10
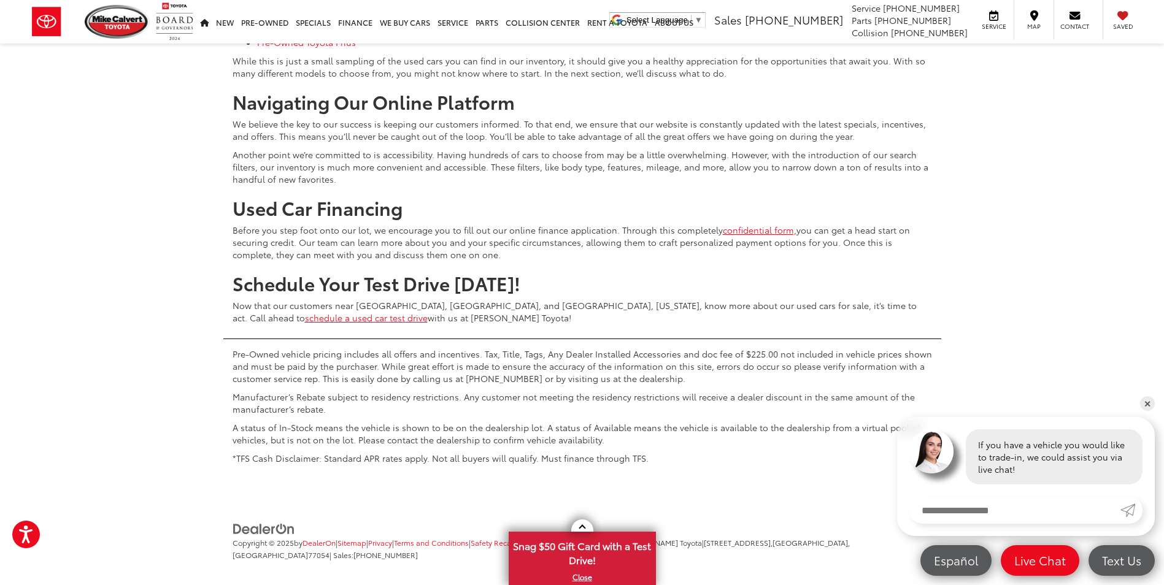
click at [715, 538] on span "[STREET_ADDRESS]," at bounding box center [738, 543] width 69 height 10
drag, startPoint x: 715, startPoint y: 530, endPoint x: 779, endPoint y: 531, distance: 64.4
click at [773, 538] on span "[STREET_ADDRESS]," at bounding box center [738, 543] width 69 height 10
drag, startPoint x: 779, startPoint y: 531, endPoint x: 863, endPoint y: 544, distance: 85.0
click at [866, 543] on li "Copyright © 2025 by DealerOn | Sitemap | Privacy | Terms and Conditions | Safet…" at bounding box center [580, 548] width 703 height 25
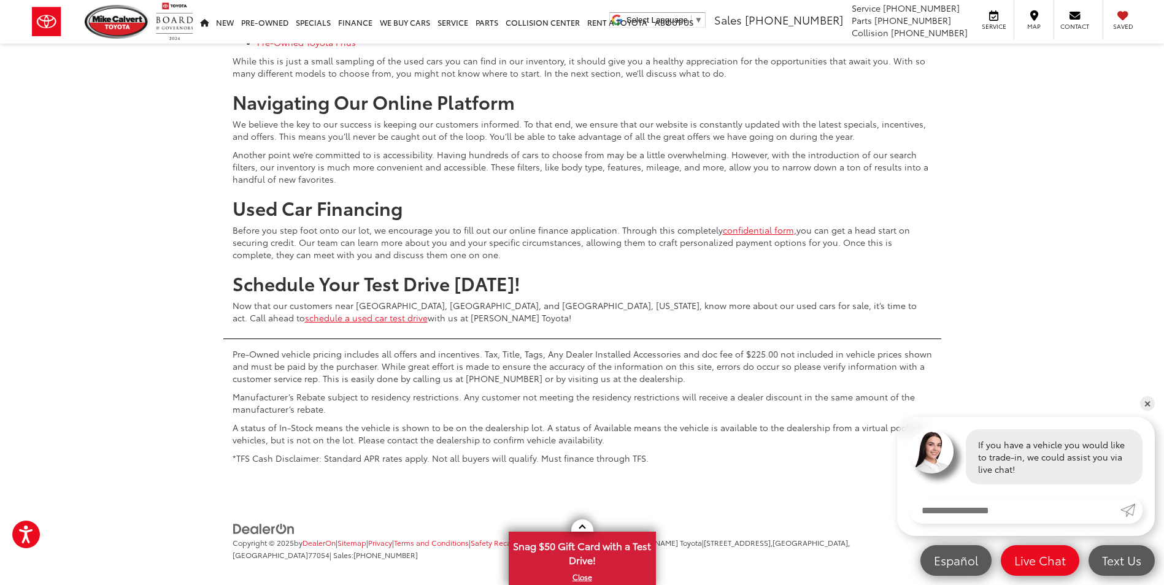
click at [863, 544] on li "Copyright © 2025 by DealerOn | Sitemap | Privacy | Terms and Conditions | Safet…" at bounding box center [580, 548] width 703 height 25
click at [715, 538] on span "[STREET_ADDRESS]," at bounding box center [738, 543] width 69 height 10
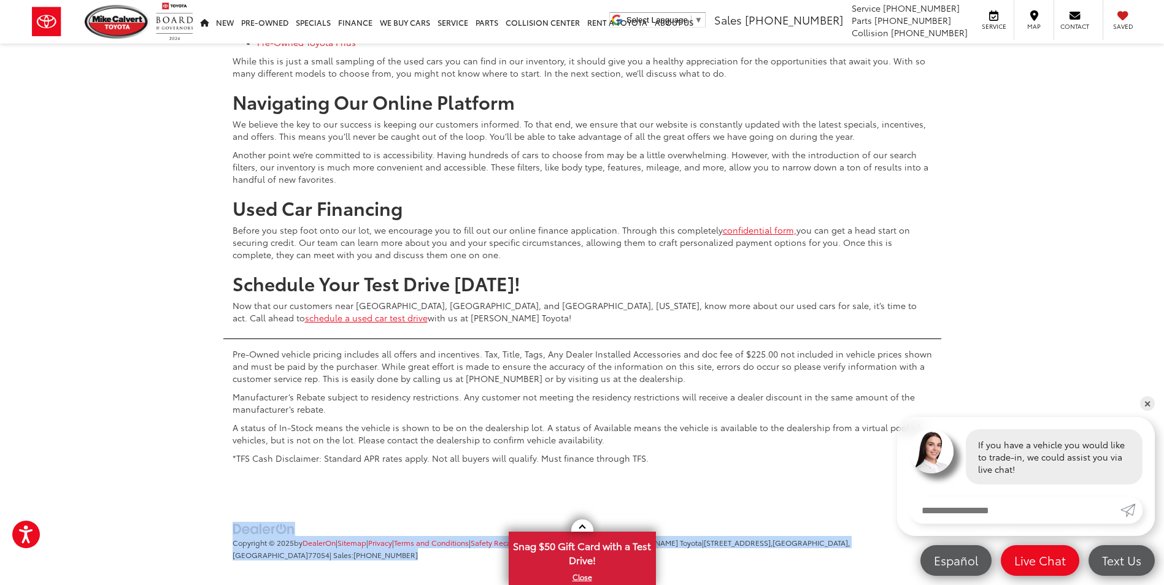
drag, startPoint x: 715, startPoint y: 531, endPoint x: 724, endPoint y: 531, distance: 9.2
click at [724, 538] on span "[STREET_ADDRESS]," at bounding box center [738, 543] width 69 height 10
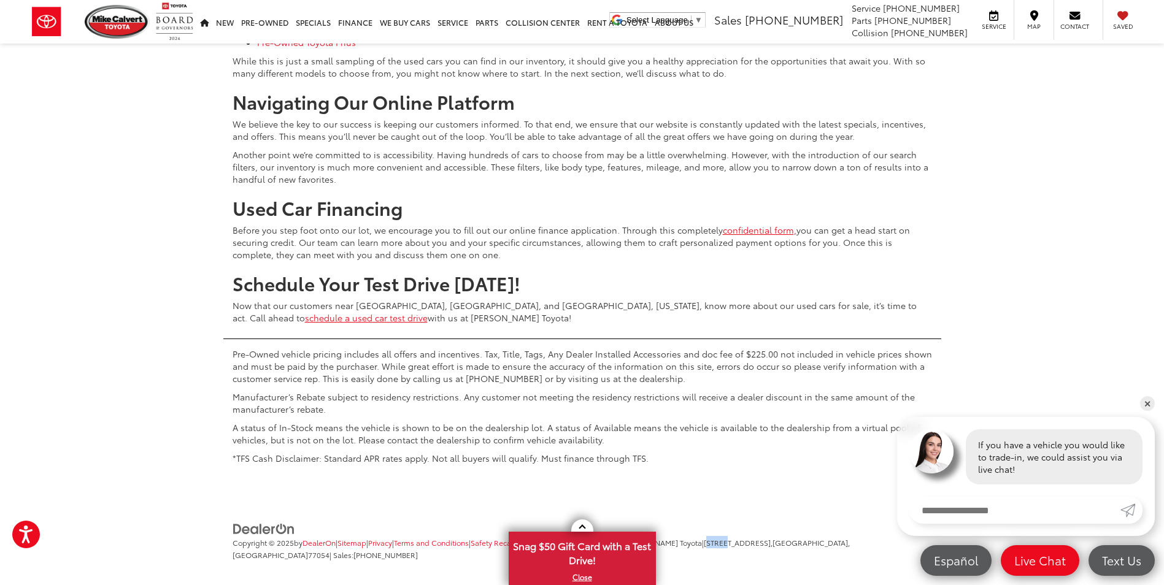
click at [724, 538] on span "[STREET_ADDRESS]," at bounding box center [738, 543] width 69 height 10
drag, startPoint x: 724, startPoint y: 531, endPoint x: 791, endPoint y: 557, distance: 71.7
click at [791, 557] on ul "Copyright © 2025 by DealerOn | Sitemap | Privacy | Terms and Conditions | Safet…" at bounding box center [580, 547] width 703 height 51
drag, startPoint x: 791, startPoint y: 557, endPoint x: 758, endPoint y: 542, distance: 36.3
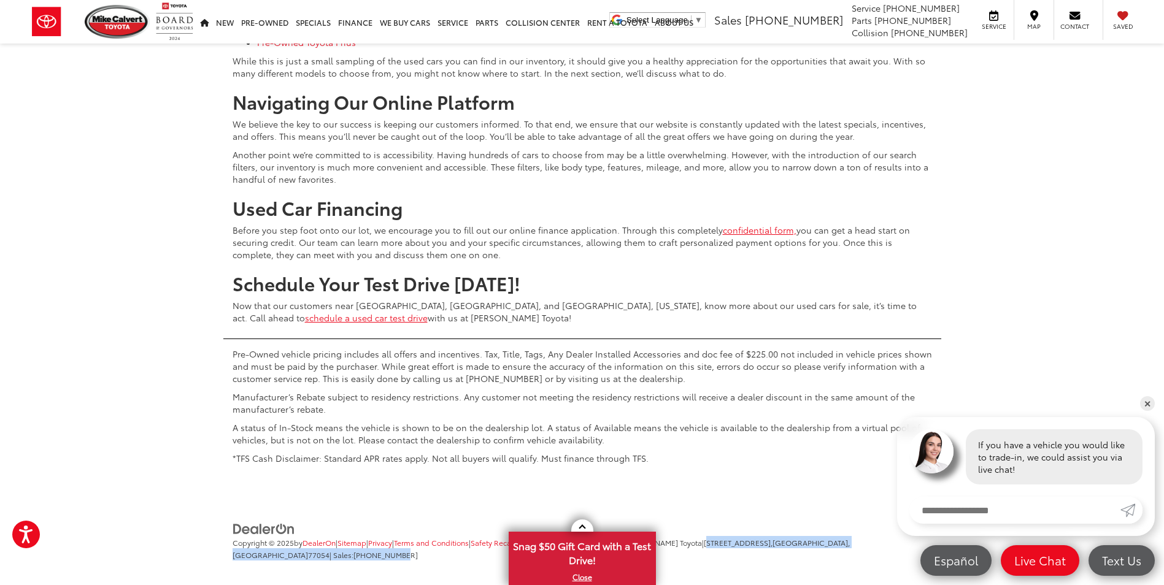
click at [758, 542] on li "Copyright © 2025 by DealerOn | Sitemap | Privacy | Terms and Conditions | Safet…" at bounding box center [580, 548] width 703 height 25
drag, startPoint x: 758, startPoint y: 542, endPoint x: 857, endPoint y: 531, distance: 99.3
click at [330, 550] on span "77054" at bounding box center [318, 555] width 21 height 10
